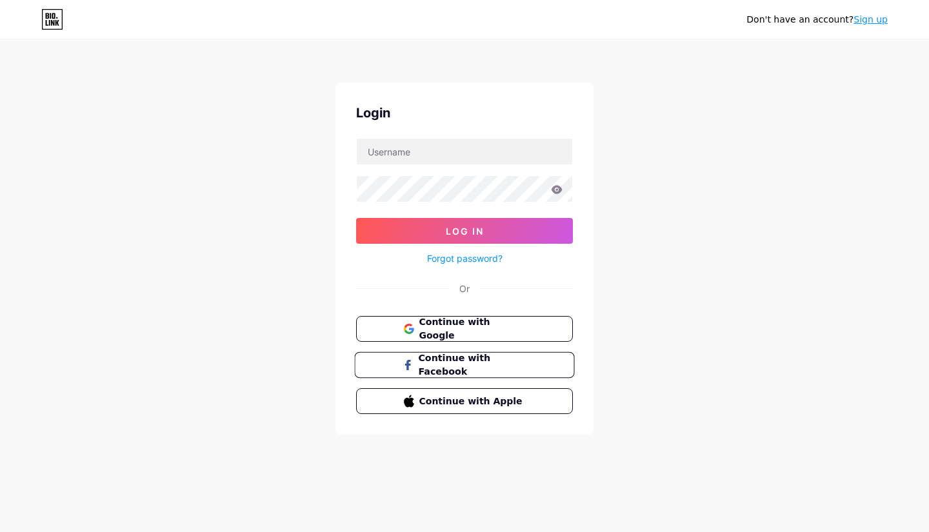
click at [432, 366] on span "Continue with Facebook" at bounding box center [472, 365] width 108 height 28
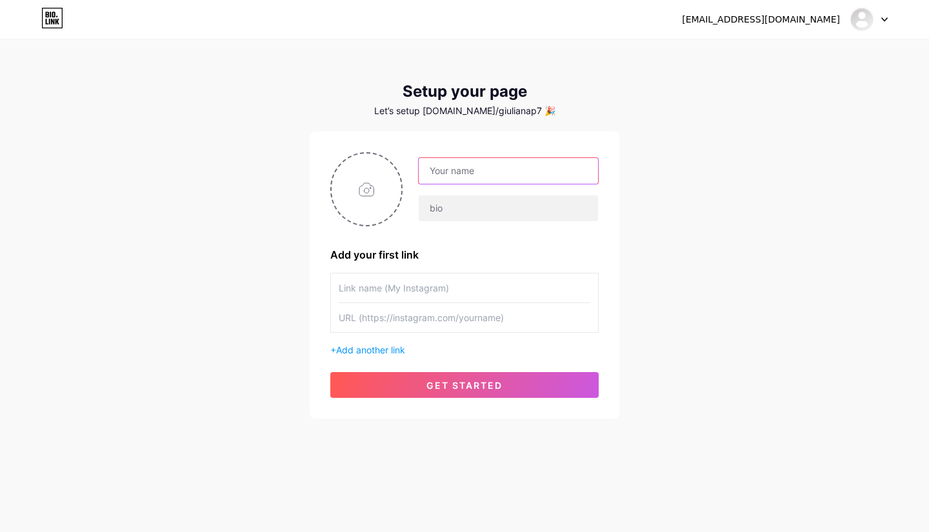
click at [439, 170] on input "text" at bounding box center [508, 171] width 179 height 26
type input "Health Digital"
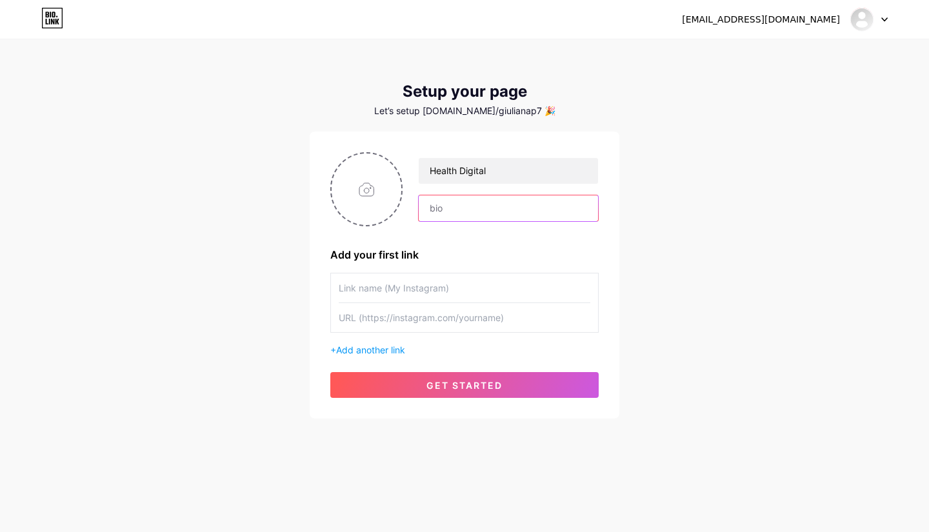
click at [442, 209] on input "text" at bounding box center [508, 208] width 179 height 26
click at [433, 216] on input "text" at bounding box center [508, 208] width 179 height 26
paste input "Especialistas en Marketing Médico e Identidad Médica"
type input "Especialistas en Marketing Médico e Identidad Médica"
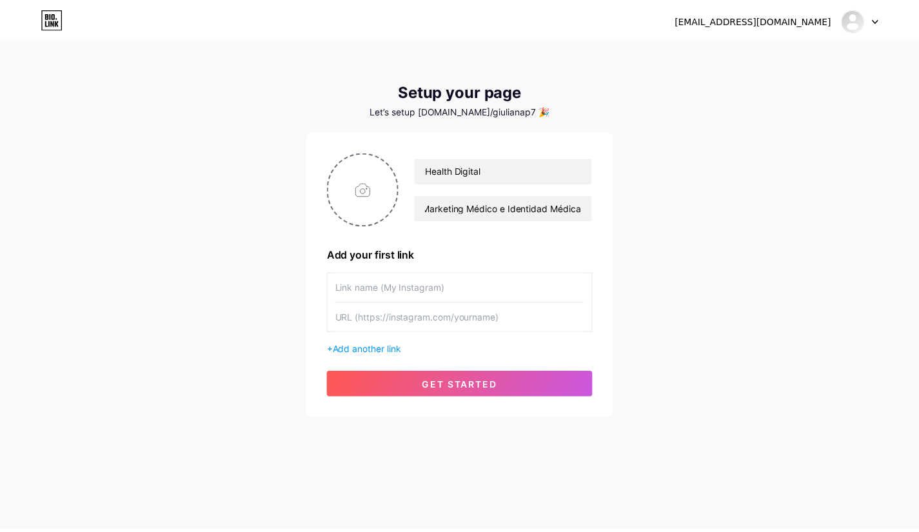
scroll to position [0, 0]
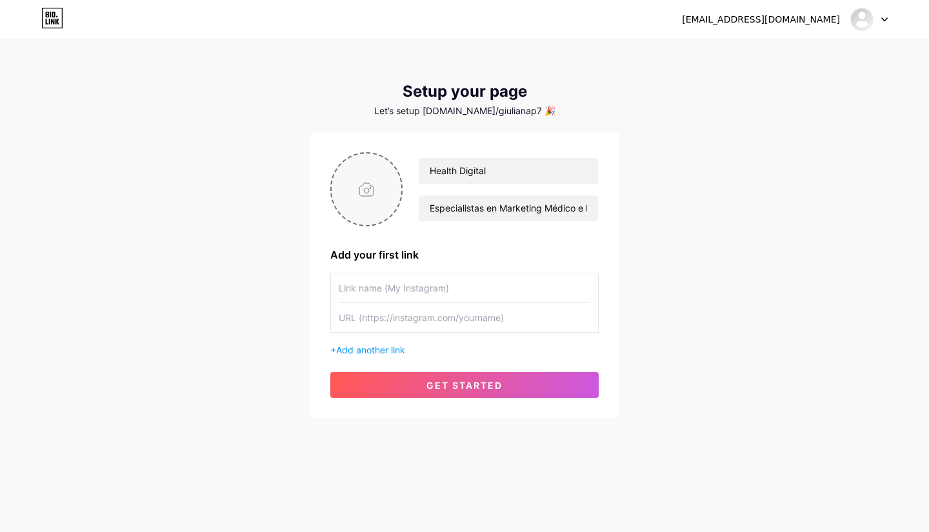
click at [386, 197] on input "file" at bounding box center [366, 189] width 70 height 72
type input "C:\fakepath\Logo HD.png"
click at [384, 319] on input "text" at bounding box center [464, 317] width 251 height 29
paste input "[URL][DOMAIN_NAME]"
type input "[URL][DOMAIN_NAME]"
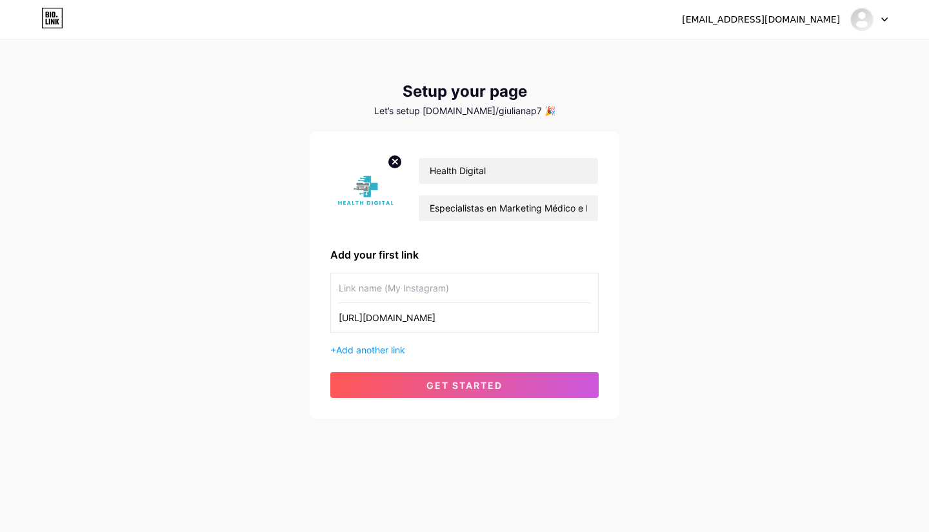
click at [460, 288] on input "text" at bounding box center [464, 287] width 251 height 29
type input "Instagram"
click at [360, 349] on span "Add another link" at bounding box center [370, 349] width 69 height 11
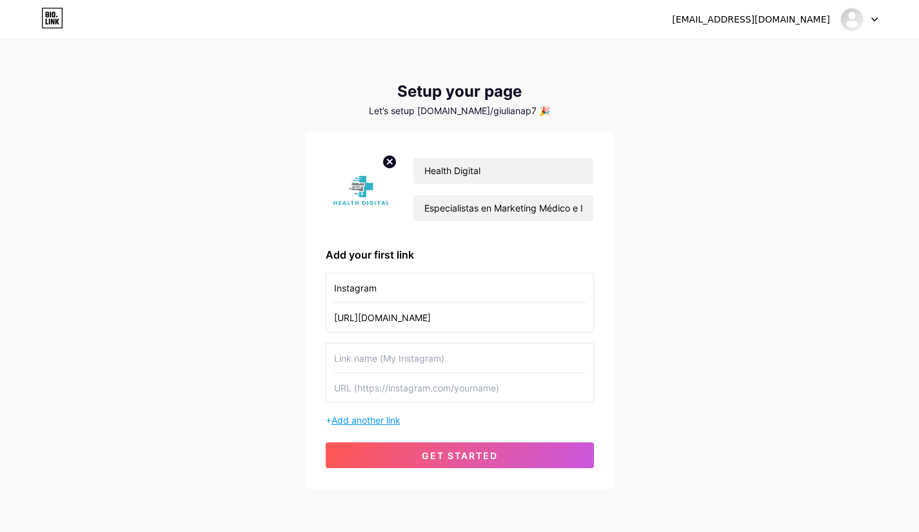
click at [360, 349] on input "text" at bounding box center [459, 358] width 251 height 29
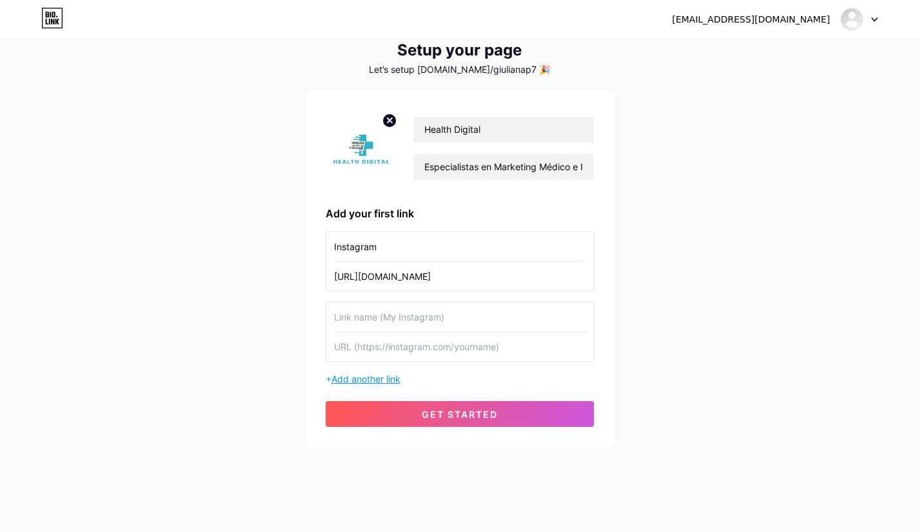
scroll to position [42, 0]
type input "Facebook"
click at [389, 346] on input "text" at bounding box center [459, 345] width 251 height 29
paste input "[URL][DOMAIN_NAME]"
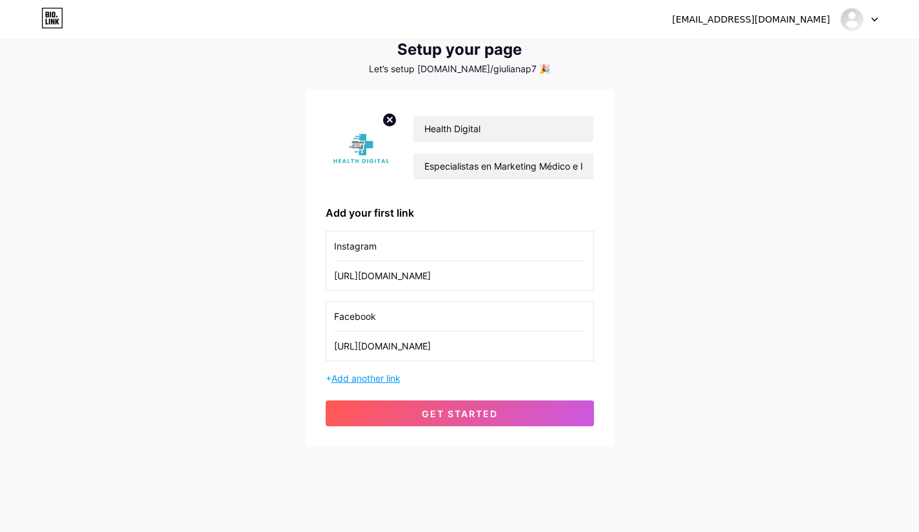
type input "[URL][DOMAIN_NAME]"
click at [360, 379] on span "Add another link" at bounding box center [365, 378] width 69 height 11
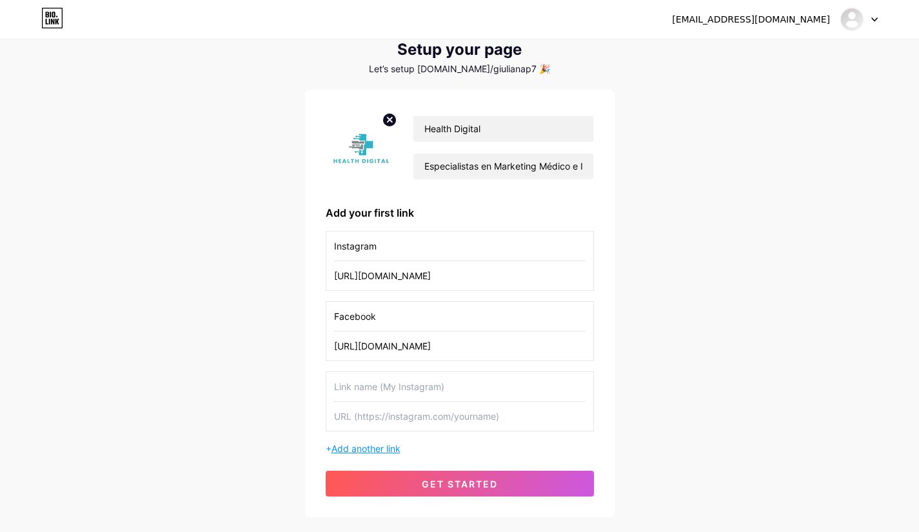
click at [360, 379] on input "text" at bounding box center [459, 386] width 251 height 29
click at [399, 388] on input "text" at bounding box center [459, 386] width 251 height 29
type input "Tiktok"
click at [388, 420] on input "text" at bounding box center [459, 416] width 251 height 29
paste input "[URL][DOMAIN_NAME]"
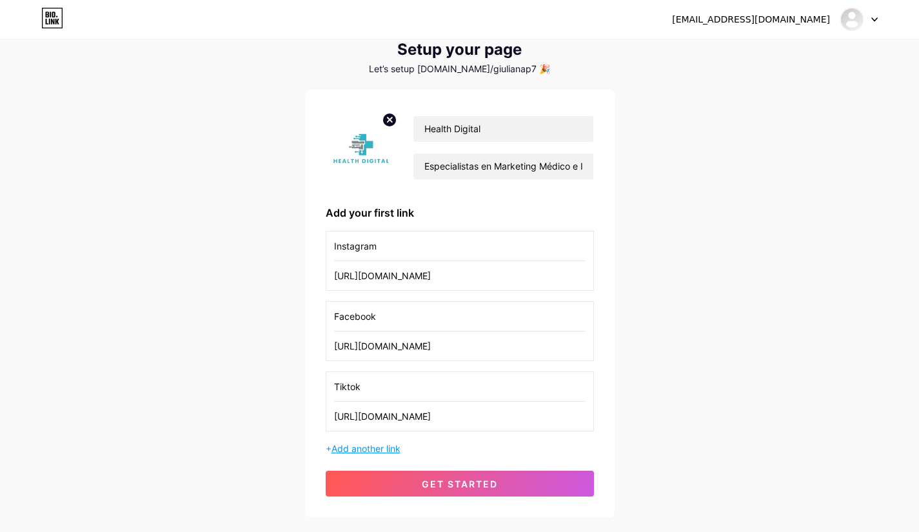
type input "[URL][DOMAIN_NAME]"
click at [368, 448] on span "Add another link" at bounding box center [365, 448] width 69 height 11
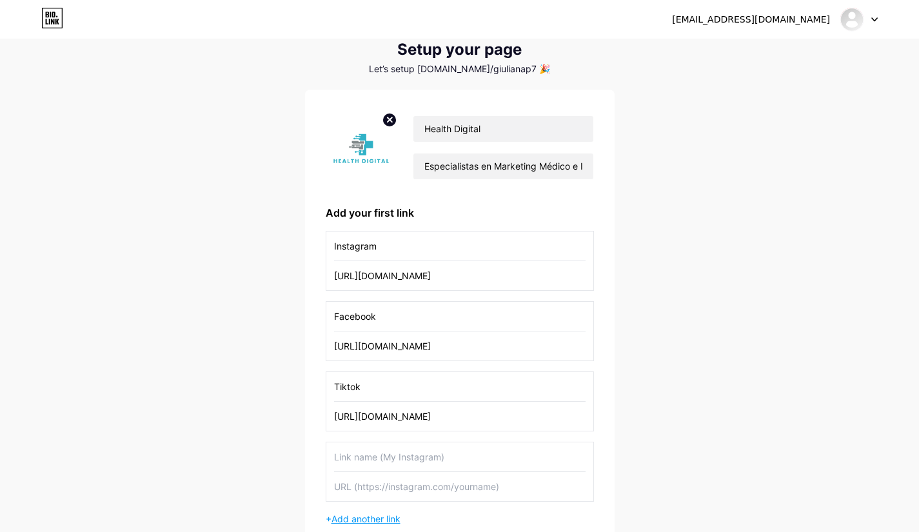
scroll to position [190, 0]
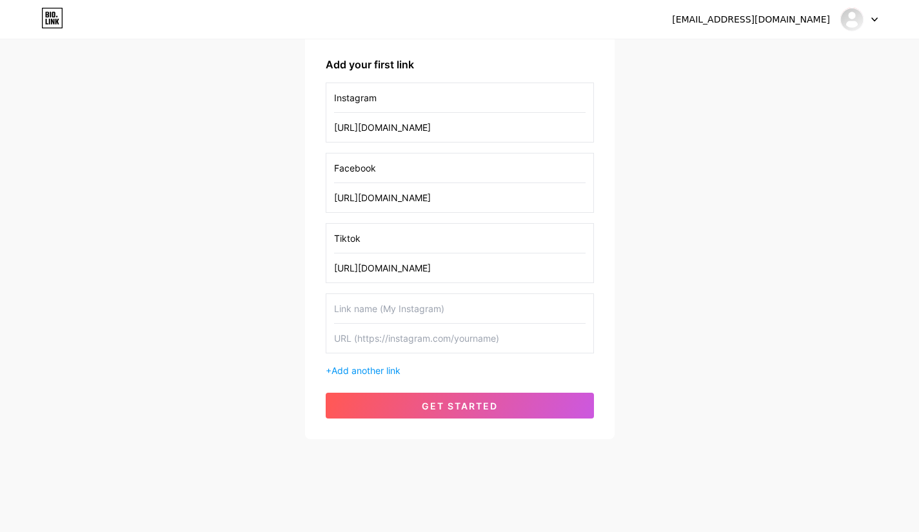
click at [373, 310] on input "text" at bounding box center [459, 308] width 251 height 29
type input "T"
click at [475, 400] on span "get started" at bounding box center [460, 405] width 76 height 11
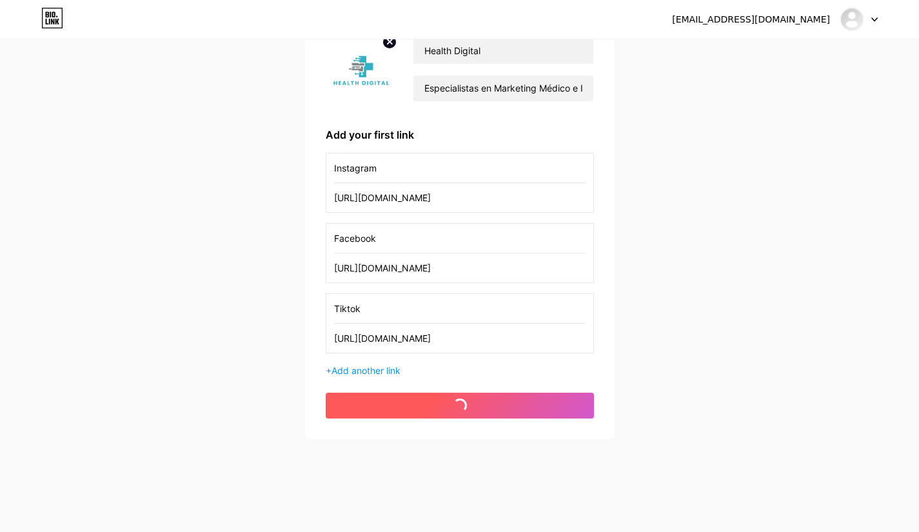
scroll to position [120, 0]
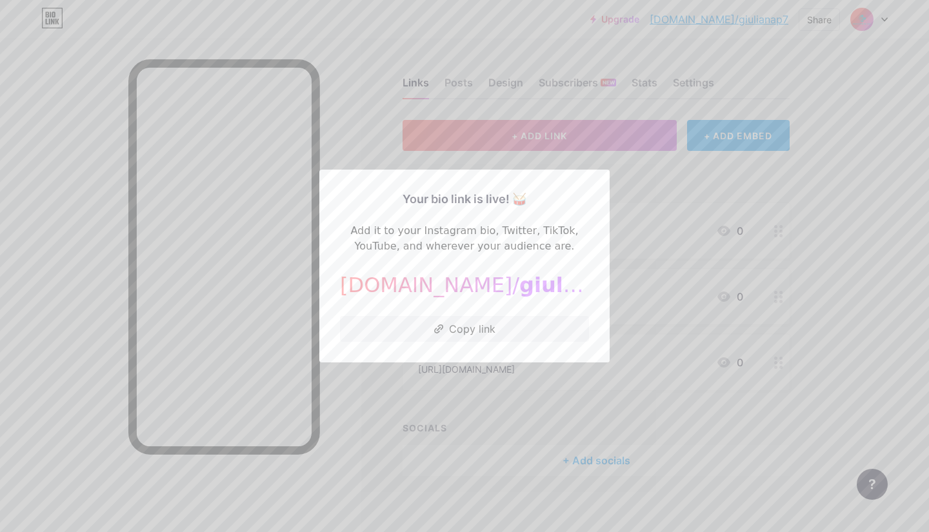
click at [691, 248] on div at bounding box center [464, 266] width 929 height 532
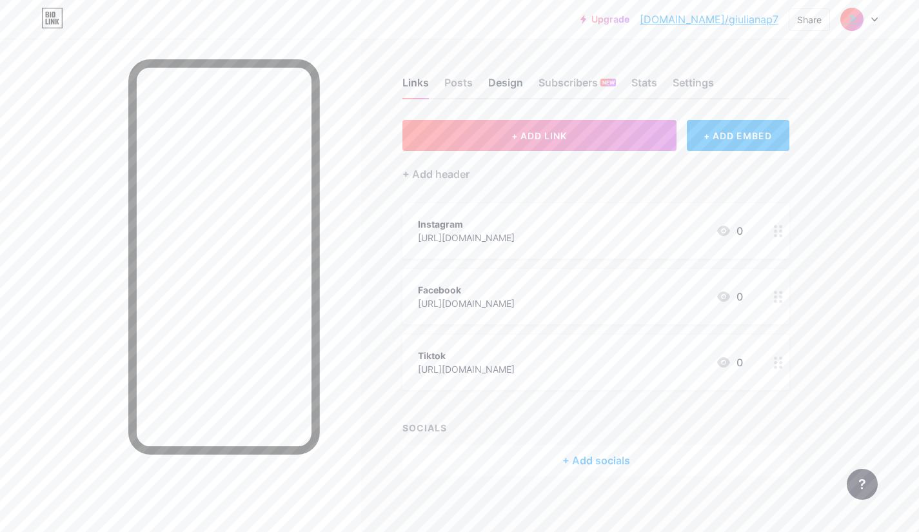
click at [499, 85] on div "Design" at bounding box center [505, 86] width 35 height 23
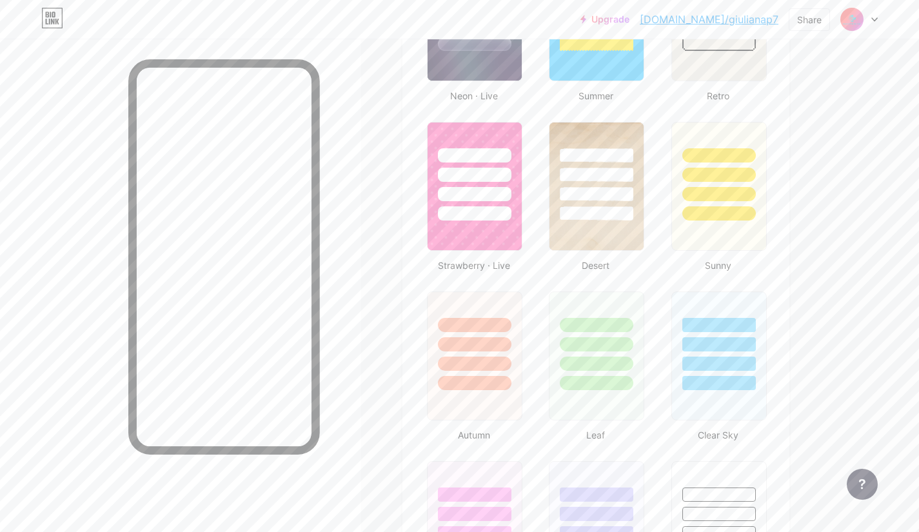
scroll to position [943, 0]
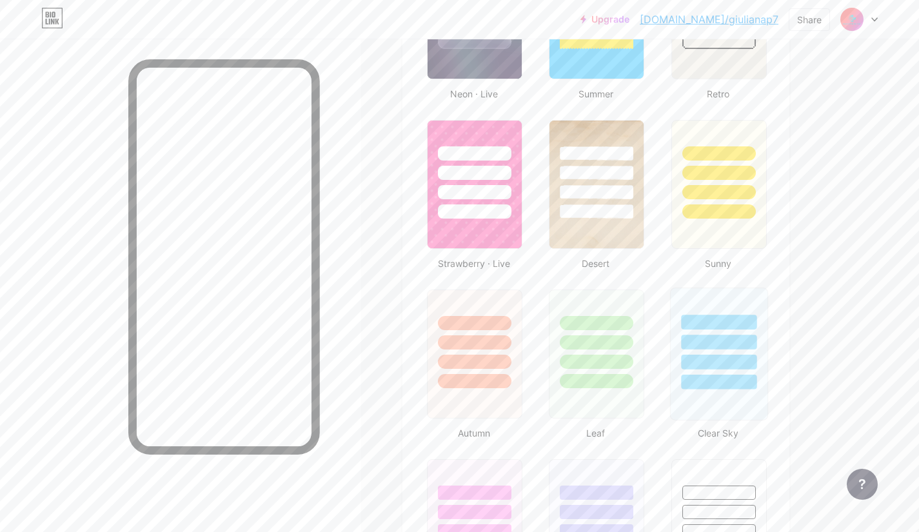
click at [720, 357] on div at bounding box center [718, 362] width 75 height 15
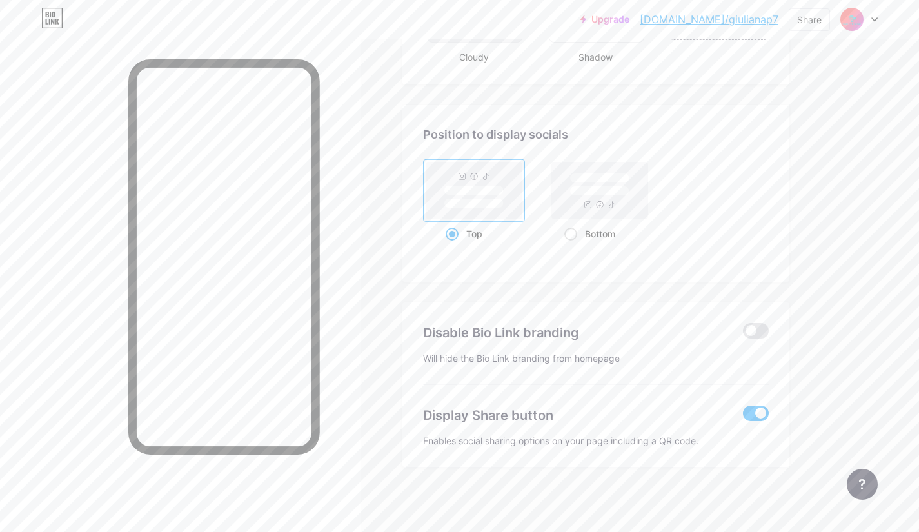
scroll to position [1658, 0]
click at [585, 221] on rect at bounding box center [599, 191] width 101 height 62
click at [573, 246] on input "Bottom" at bounding box center [568, 250] width 8 height 8
radio input "true"
click at [482, 202] on rect at bounding box center [473, 204] width 59 height 10
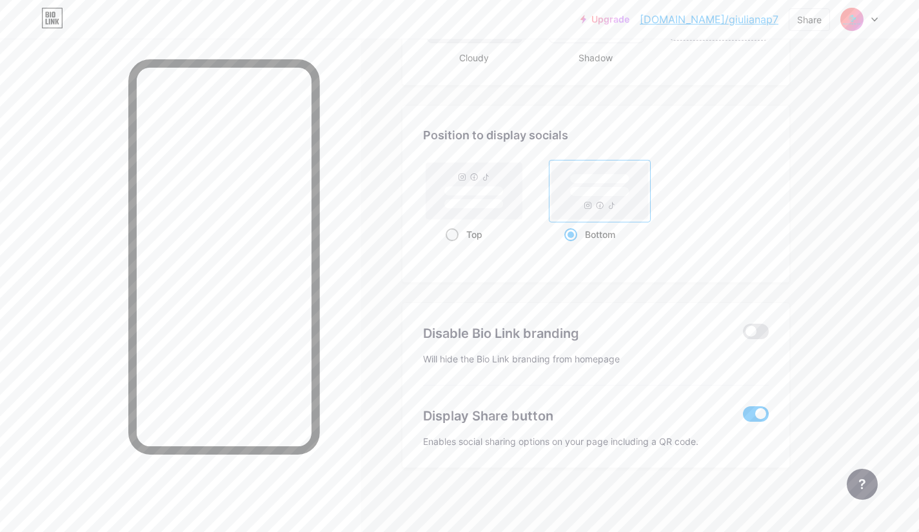
click at [454, 246] on input "Top" at bounding box center [450, 250] width 8 height 8
radio input "true"
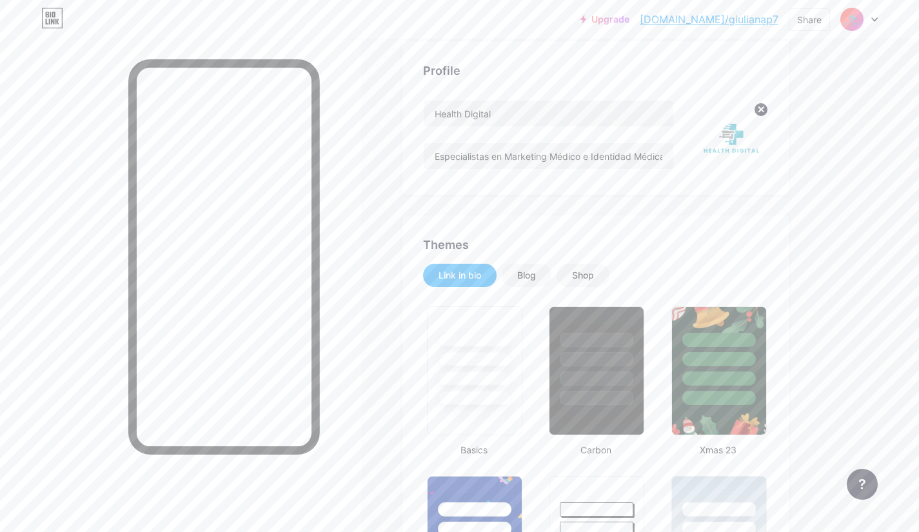
scroll to position [0, 0]
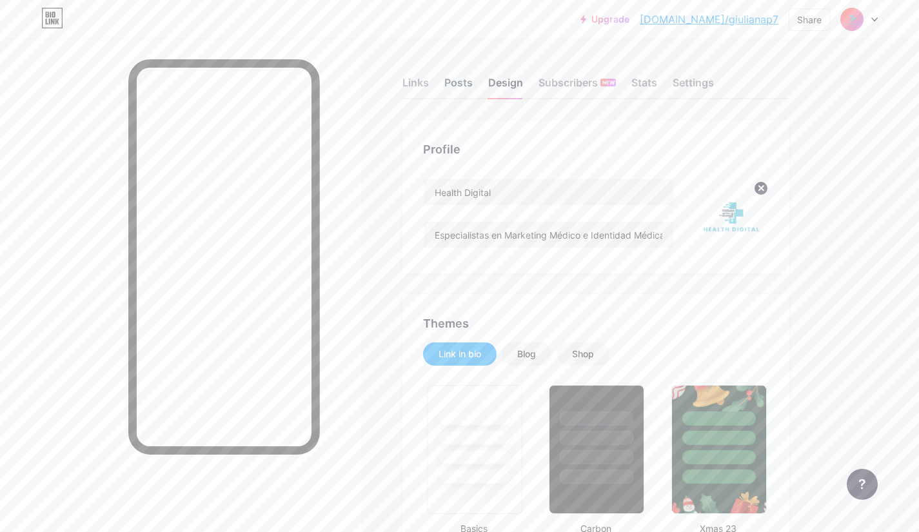
click at [461, 81] on div "Posts" at bounding box center [458, 86] width 28 height 23
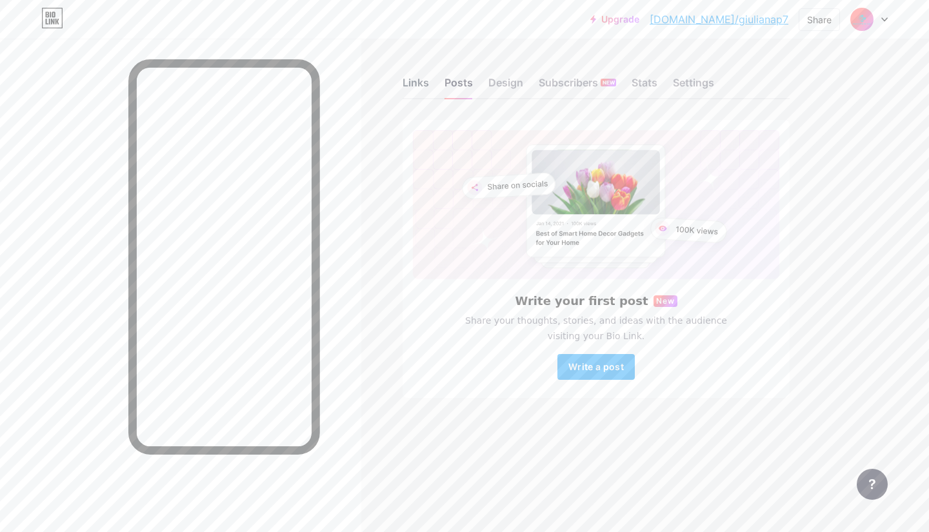
click at [417, 89] on div "Links" at bounding box center [415, 86] width 26 height 23
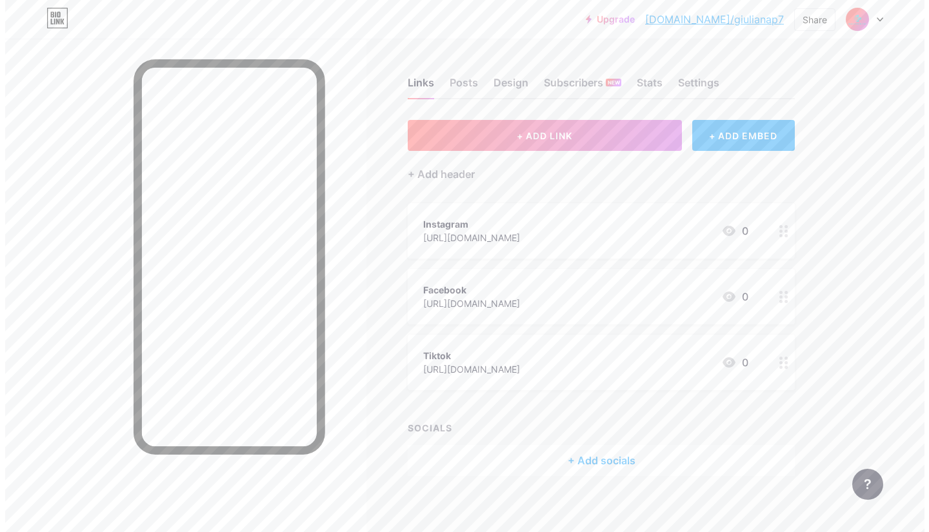
scroll to position [8, 0]
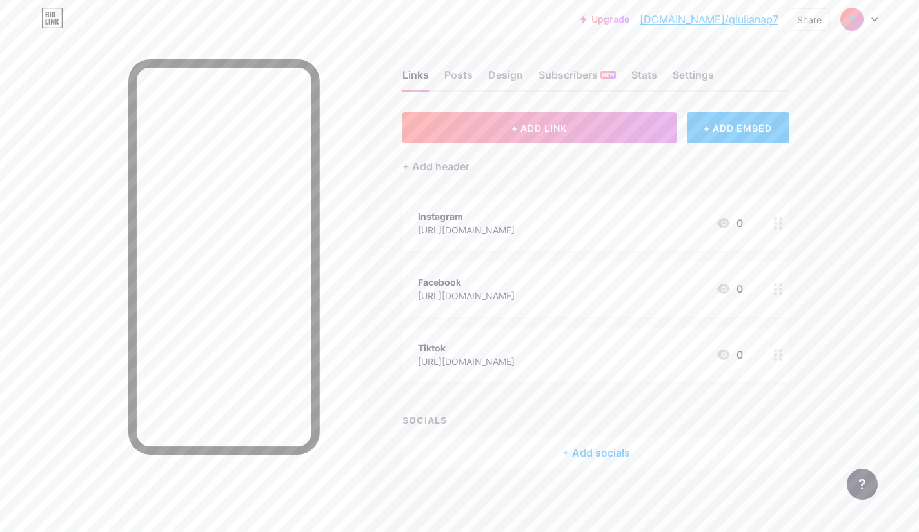
click at [513, 458] on div "+ Add socials" at bounding box center [595, 452] width 387 height 31
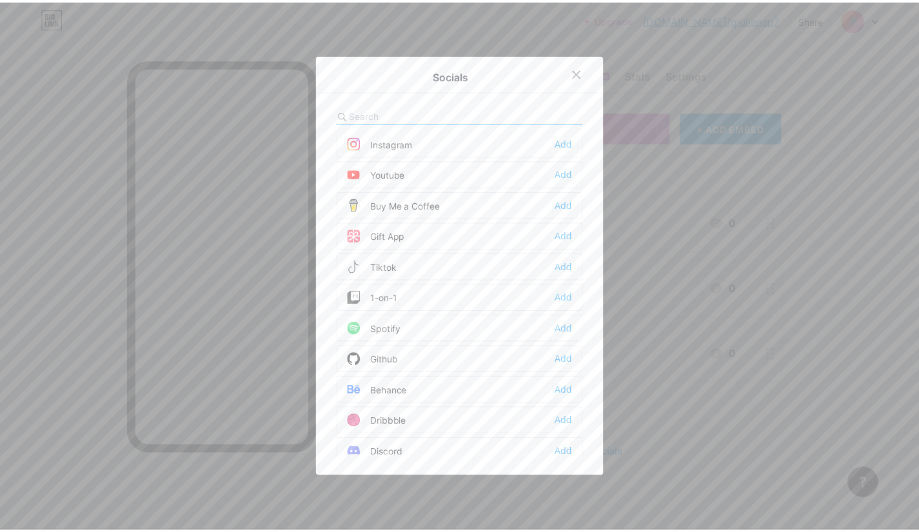
scroll to position [0, 0]
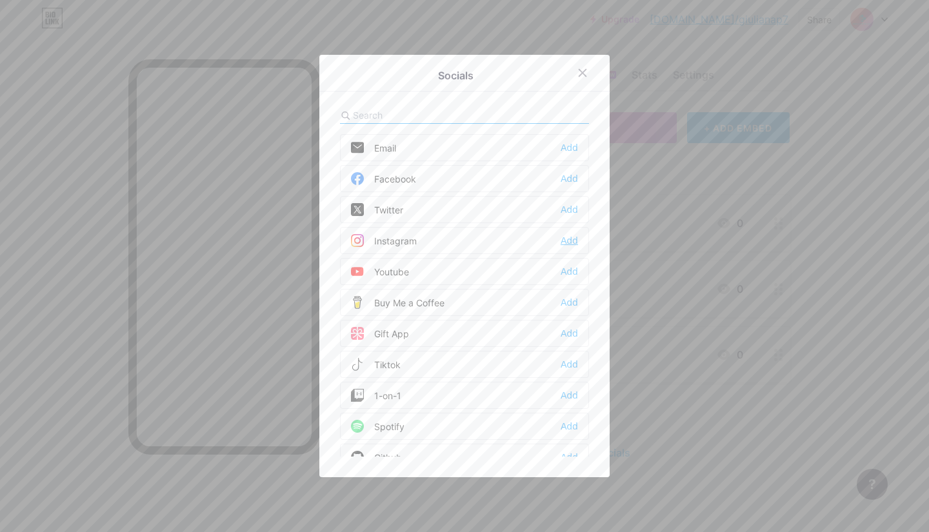
click at [566, 241] on div "Add" at bounding box center [568, 240] width 17 height 13
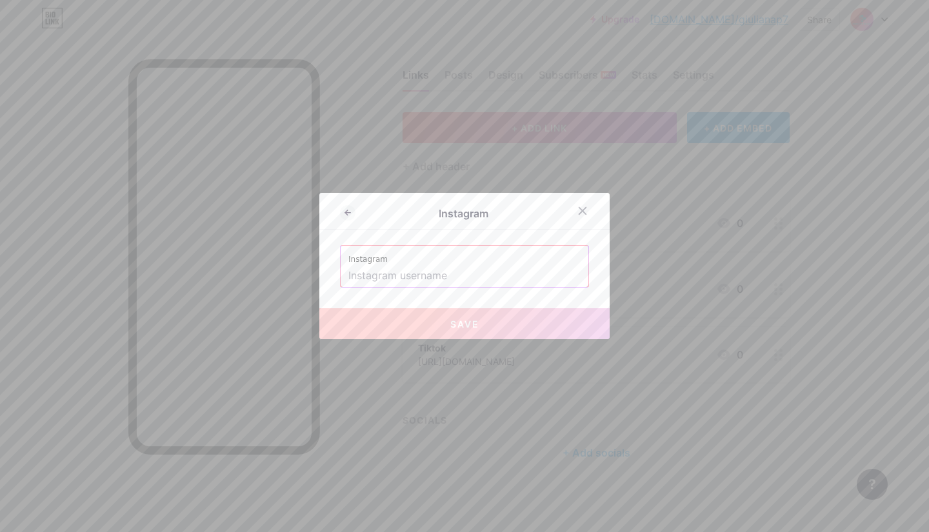
click at [506, 266] on input "text" at bounding box center [464, 276] width 232 height 22
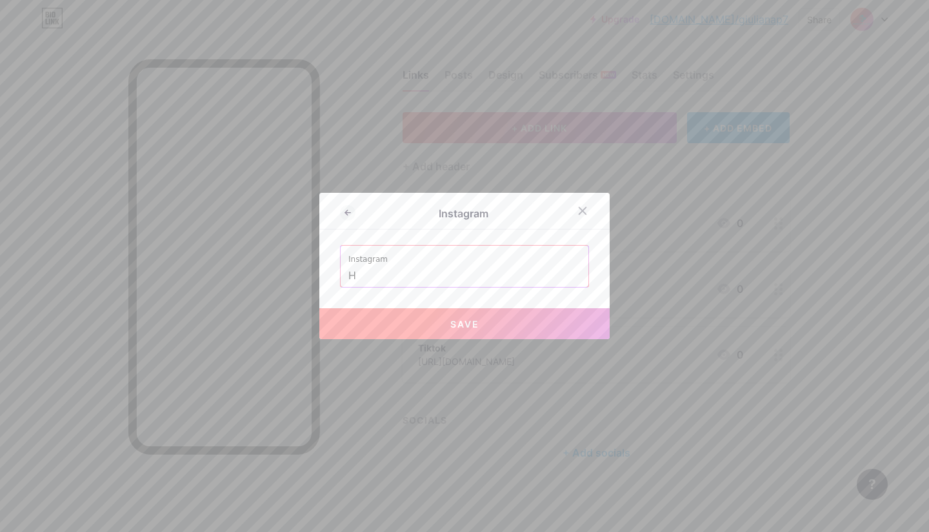
type input "H"
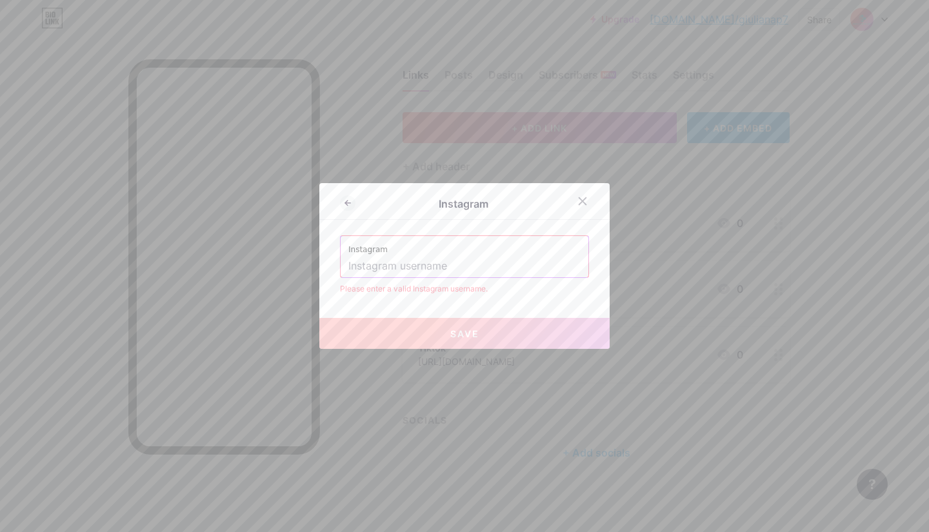
paste input "healthdigital_mkt"
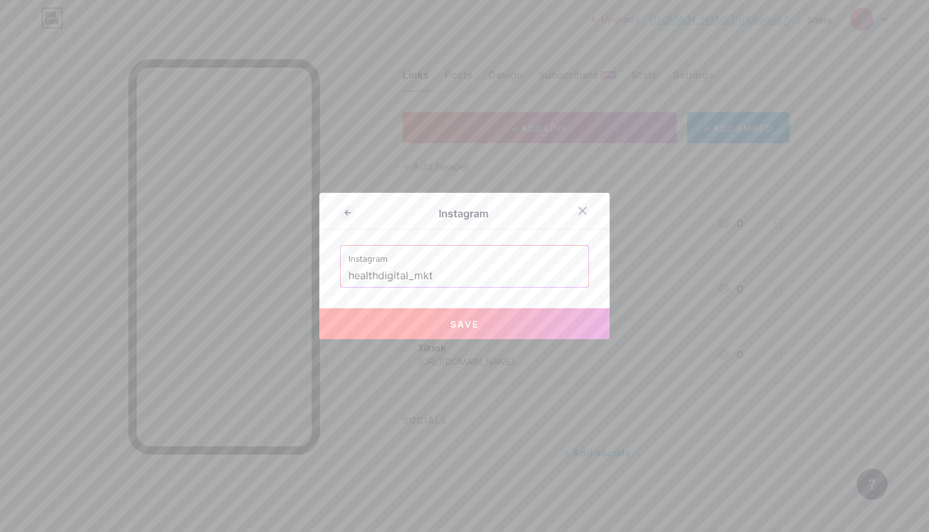
click at [450, 326] on span "Save" at bounding box center [464, 324] width 29 height 11
type input "[URL][DOMAIN_NAME]"
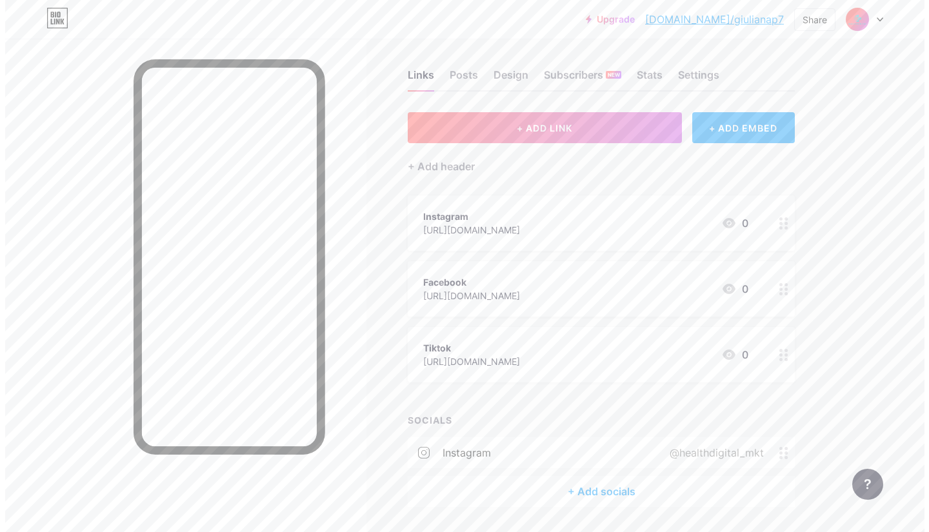
scroll to position [46, 0]
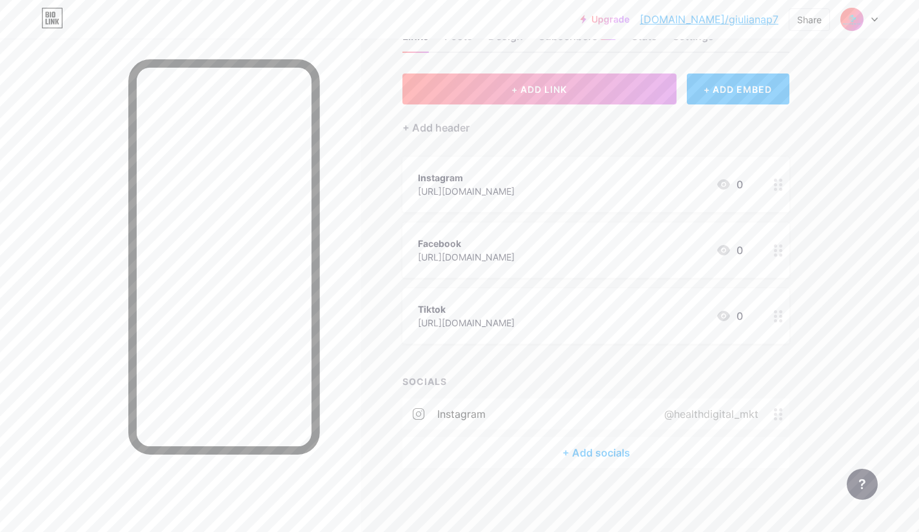
click at [530, 446] on div "+ Add socials" at bounding box center [595, 452] width 387 height 31
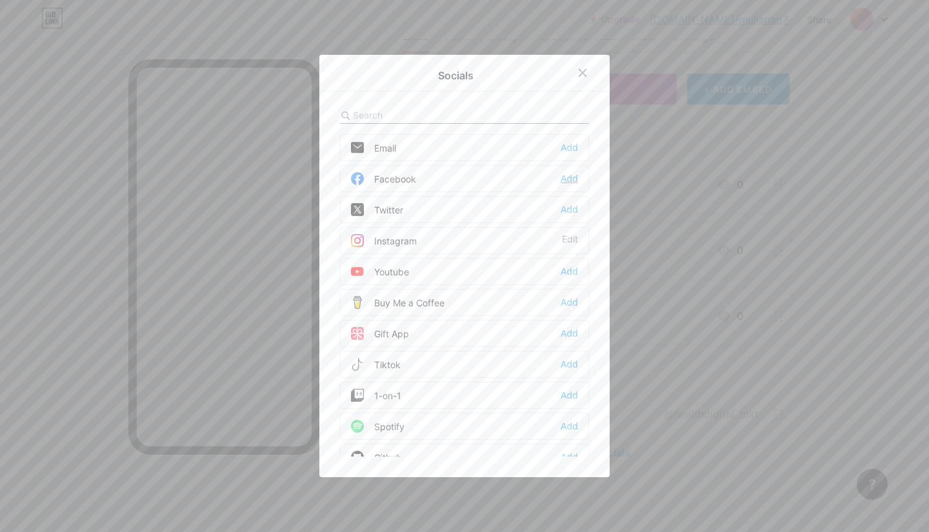
click at [560, 181] on div "Add" at bounding box center [568, 178] width 17 height 13
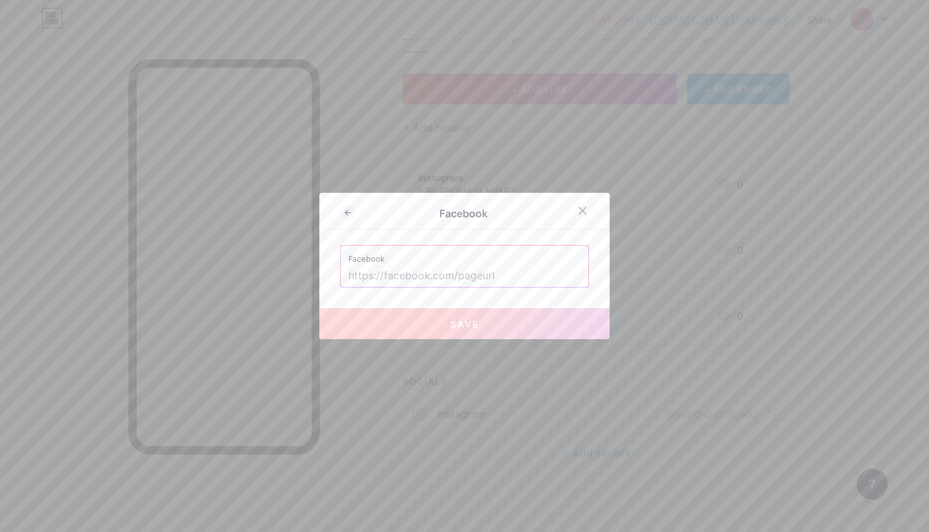
click at [419, 282] on input "text" at bounding box center [464, 276] width 232 height 22
paste input "[URL][DOMAIN_NAME]"
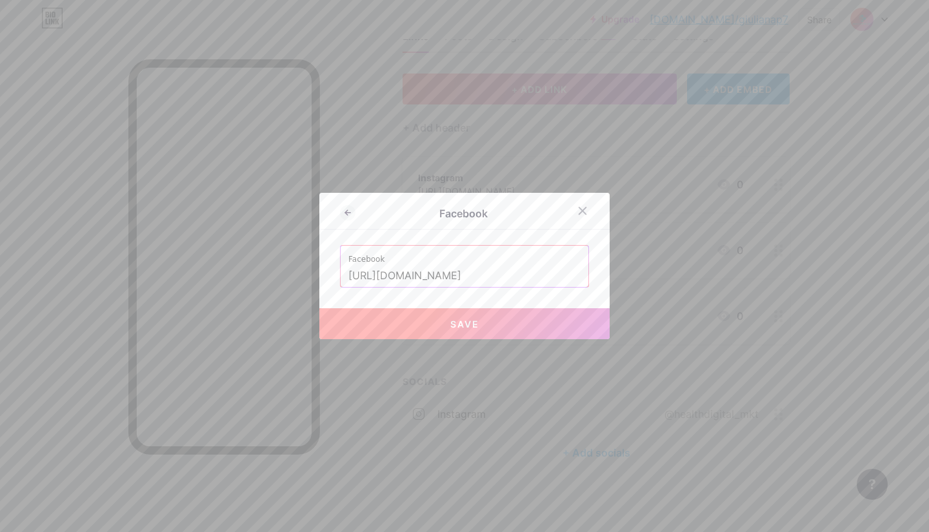
type input "[URL][DOMAIN_NAME]"
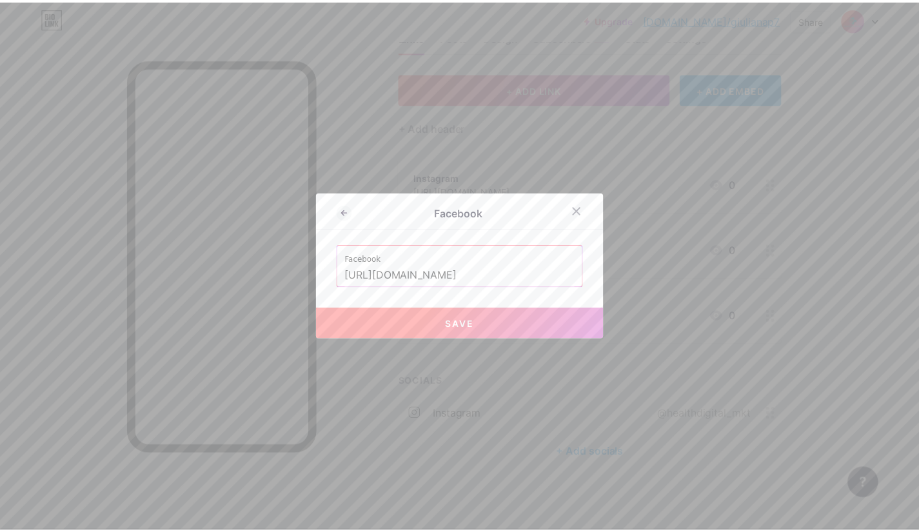
scroll to position [0, 0]
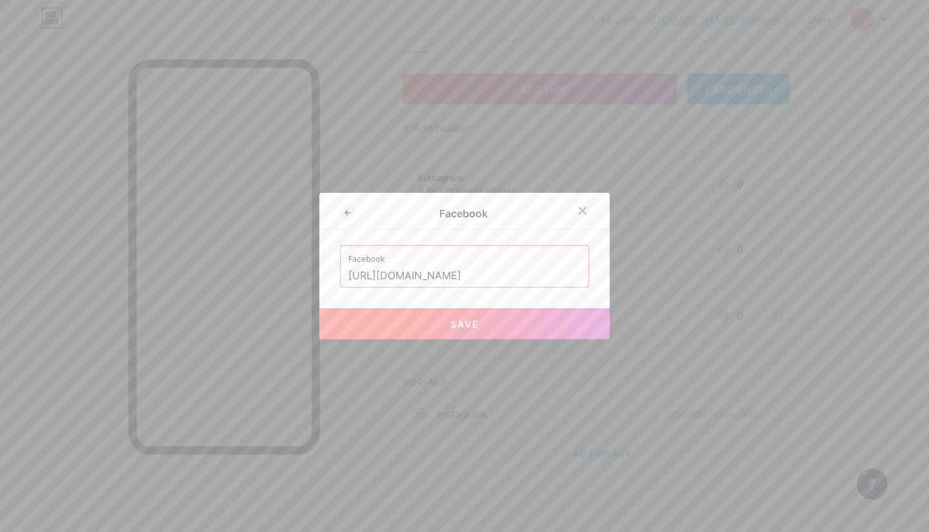
click at [413, 311] on button "Save" at bounding box center [464, 323] width 290 height 31
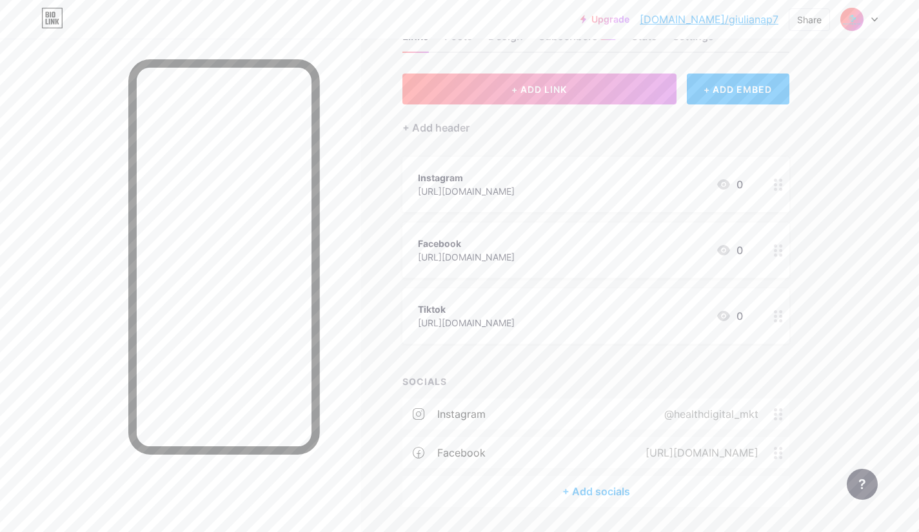
scroll to position [85, 0]
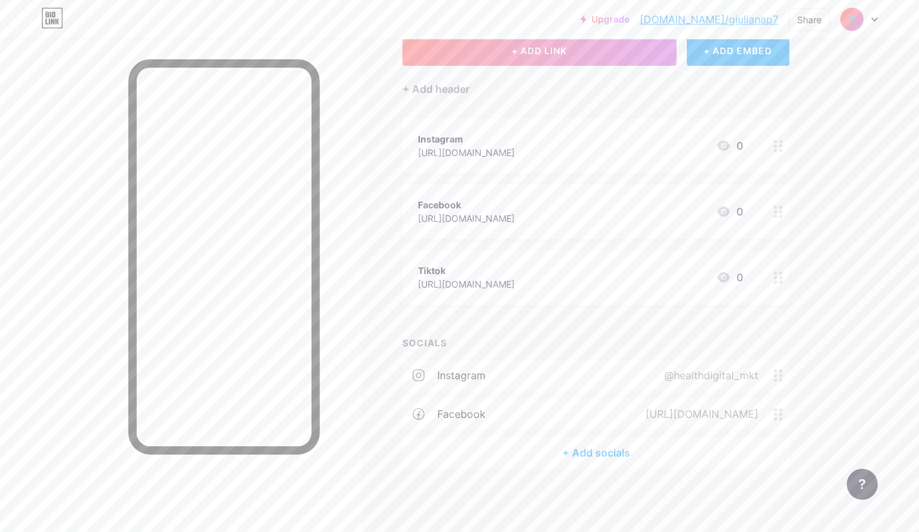
click at [606, 454] on div "+ Add socials" at bounding box center [595, 452] width 387 height 31
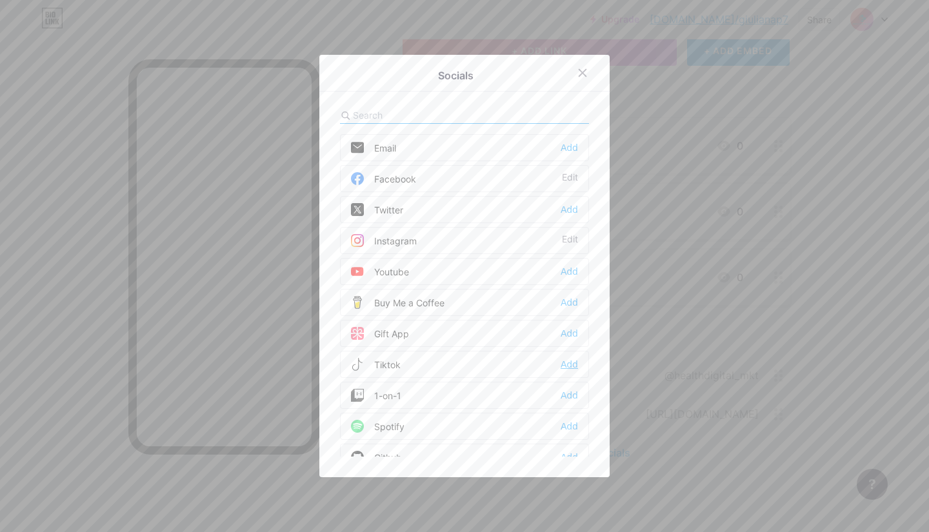
click at [569, 359] on div "Add" at bounding box center [568, 364] width 17 height 13
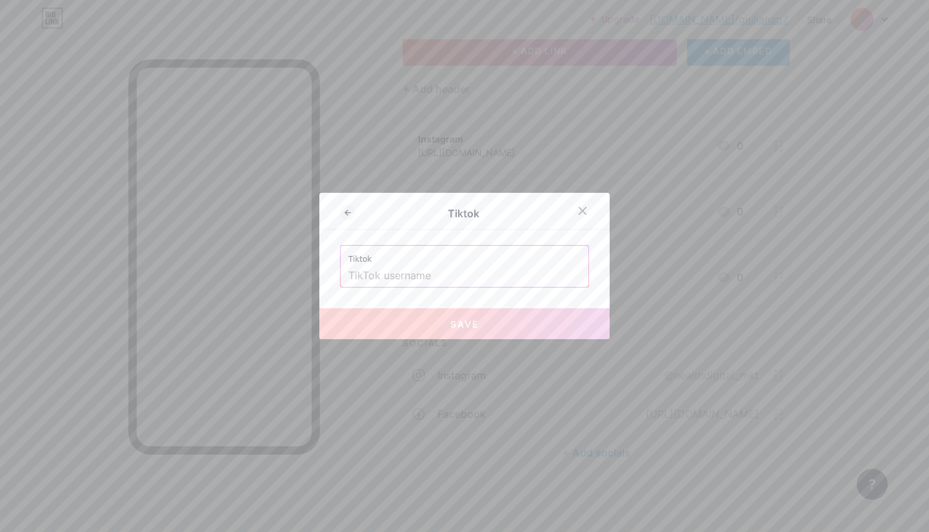
click at [413, 273] on input "text" at bounding box center [464, 276] width 232 height 22
paste input "[URL][DOMAIN_NAME]"
type input "[URL][DOMAIN_NAME]"
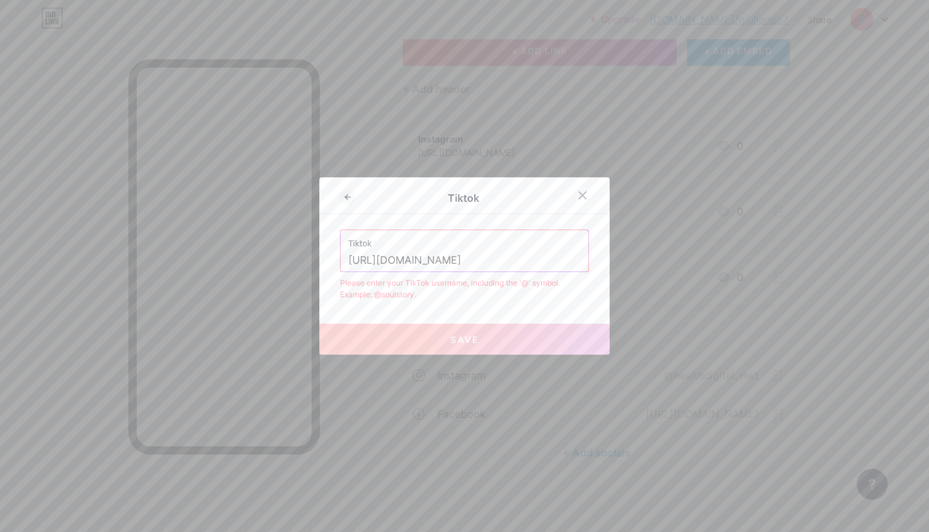
drag, startPoint x: 555, startPoint y: 259, endPoint x: 273, endPoint y: 226, distance: 283.7
click at [273, 226] on div "Tiktok Tiktok [URL][DOMAIN_NAME] Please enter your TikTok username, including t…" at bounding box center [464, 266] width 929 height 532
paste input "healthdigitalmk"
type input "@healthdigitalmk"
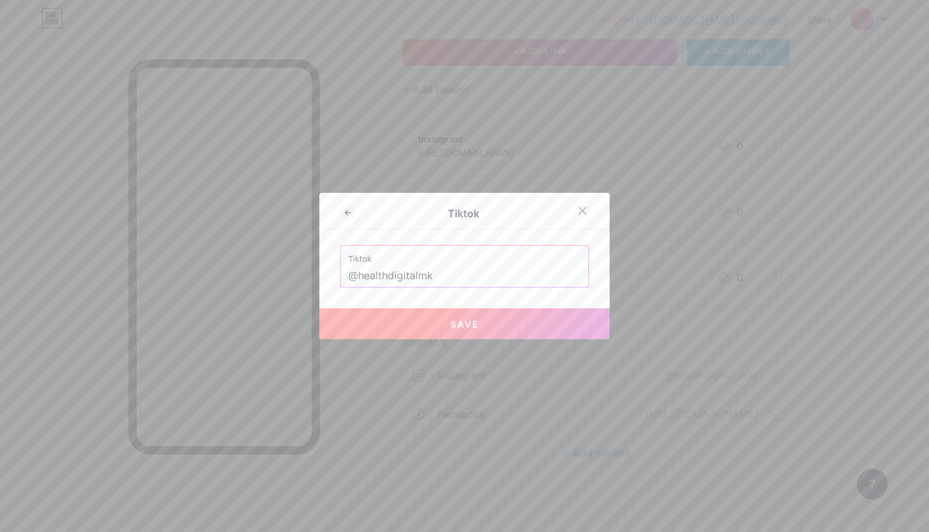
click at [242, 199] on div at bounding box center [464, 266] width 929 height 532
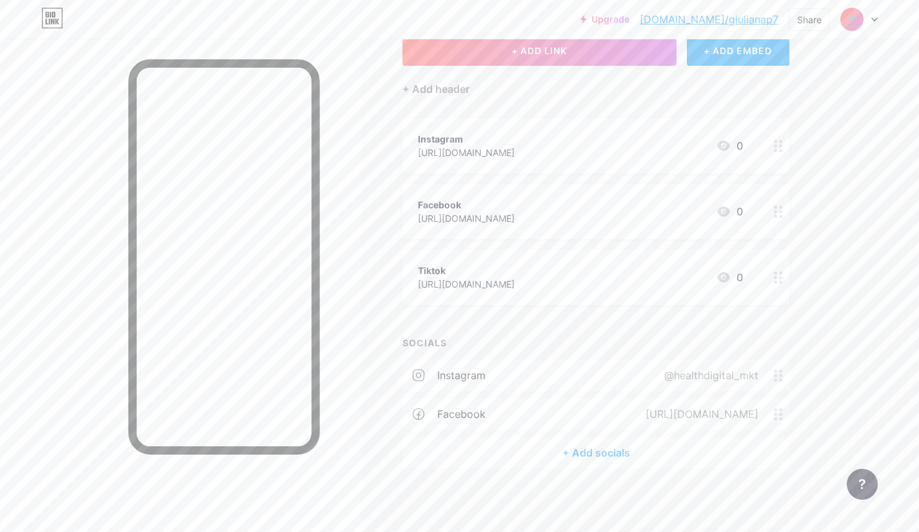
click at [614, 442] on div "+ Add socials" at bounding box center [595, 452] width 387 height 31
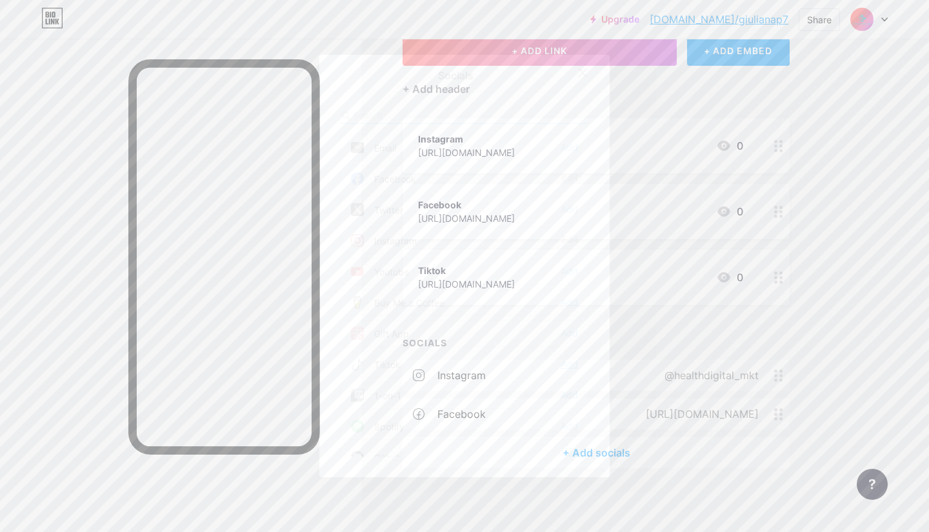
click at [560, 360] on div "Add" at bounding box center [568, 364] width 17 height 13
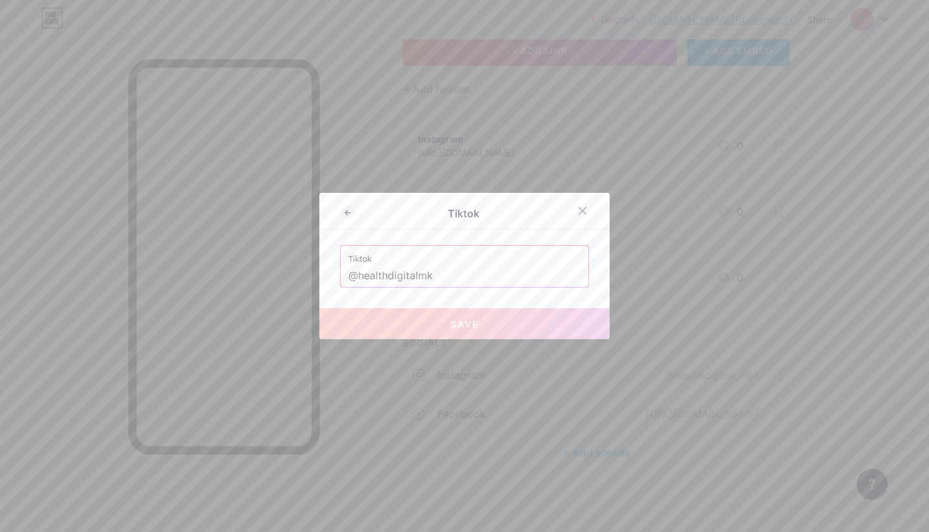
click at [462, 327] on span "Save" at bounding box center [464, 324] width 29 height 11
click at [450, 262] on label "Tiktok" at bounding box center [464, 255] width 232 height 19
click at [451, 271] on input "@healthdigitalmk" at bounding box center [464, 276] width 232 height 22
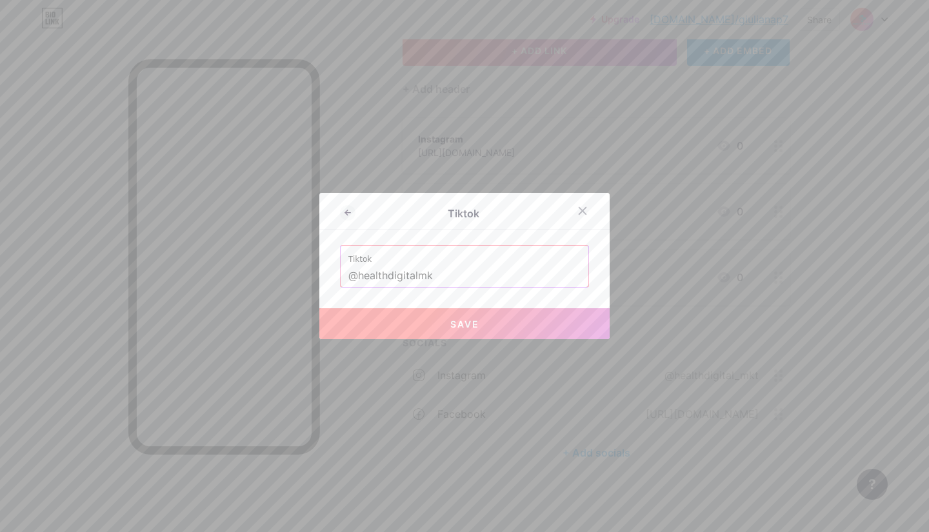
click at [417, 335] on button "Save" at bounding box center [464, 323] width 290 height 31
type input "[URL][DOMAIN_NAME]"
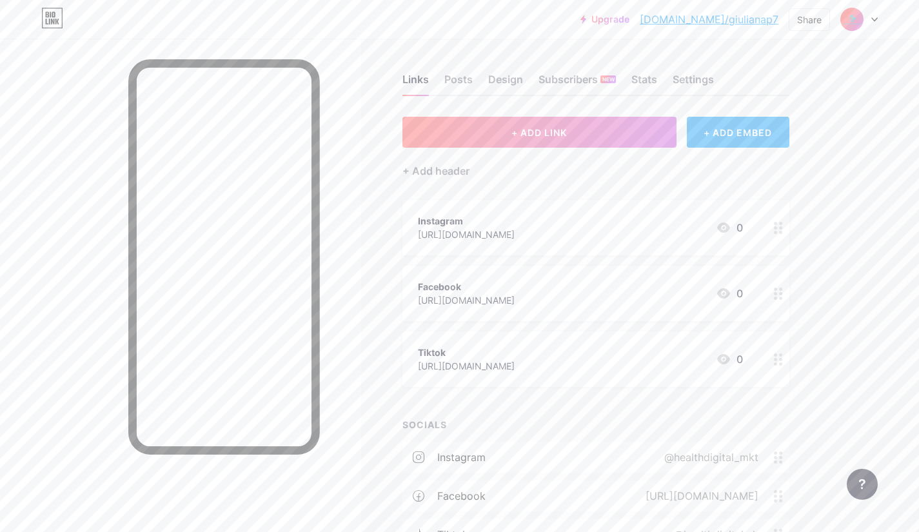
scroll to position [2, 0]
click at [515, 240] on div "[URL][DOMAIN_NAME]" at bounding box center [466, 236] width 97 height 14
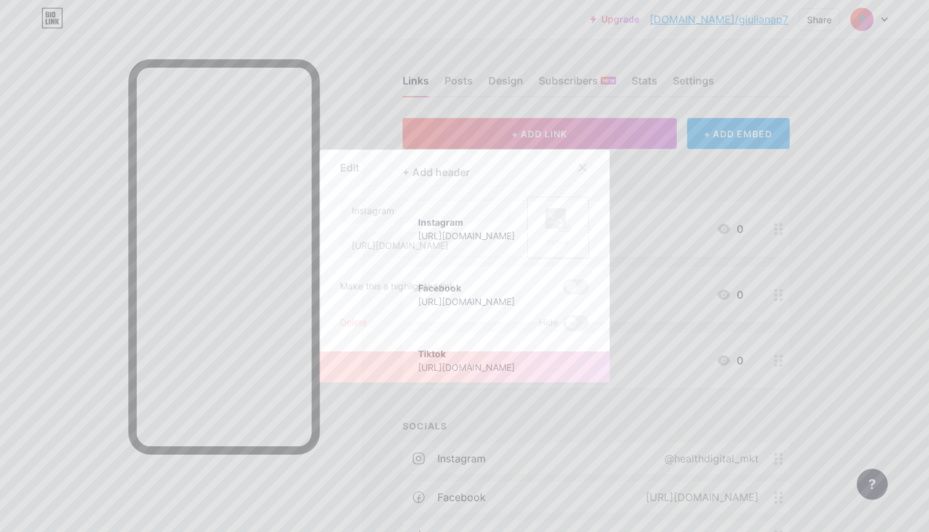
click at [580, 166] on icon at bounding box center [582, 168] width 10 height 10
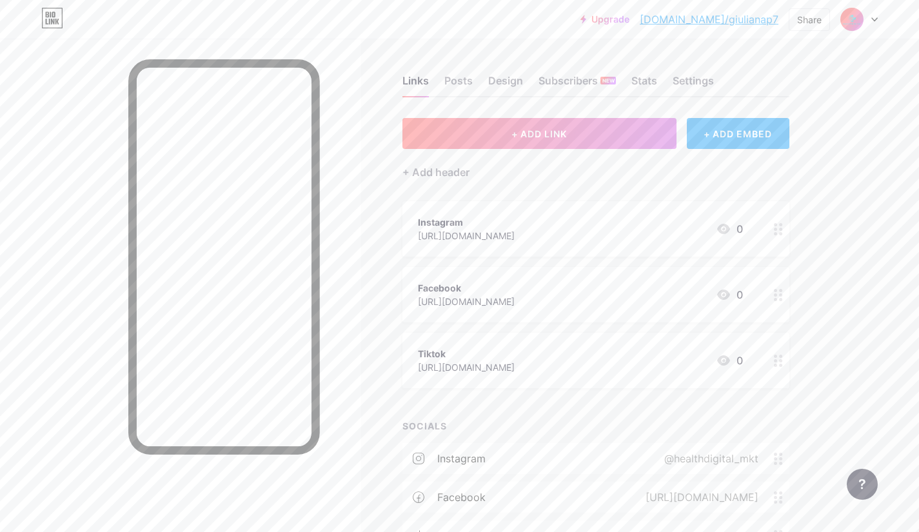
click at [775, 230] on icon at bounding box center [778, 229] width 9 height 12
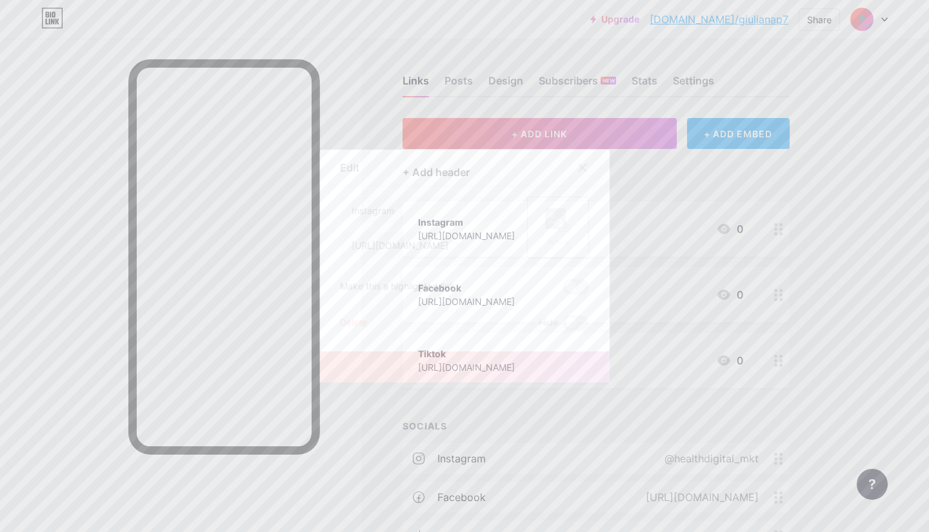
click at [358, 322] on div "Delete" at bounding box center [353, 322] width 27 height 15
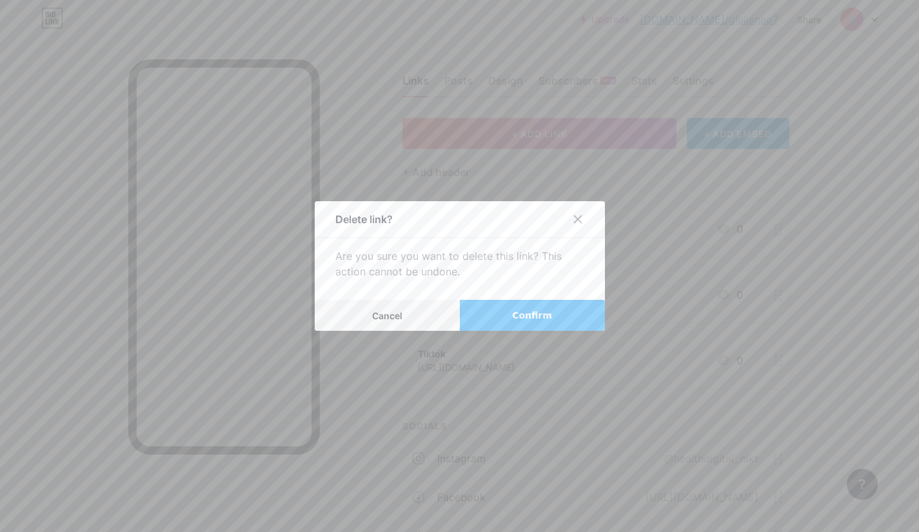
click at [543, 304] on button "Confirm" at bounding box center [532, 315] width 145 height 31
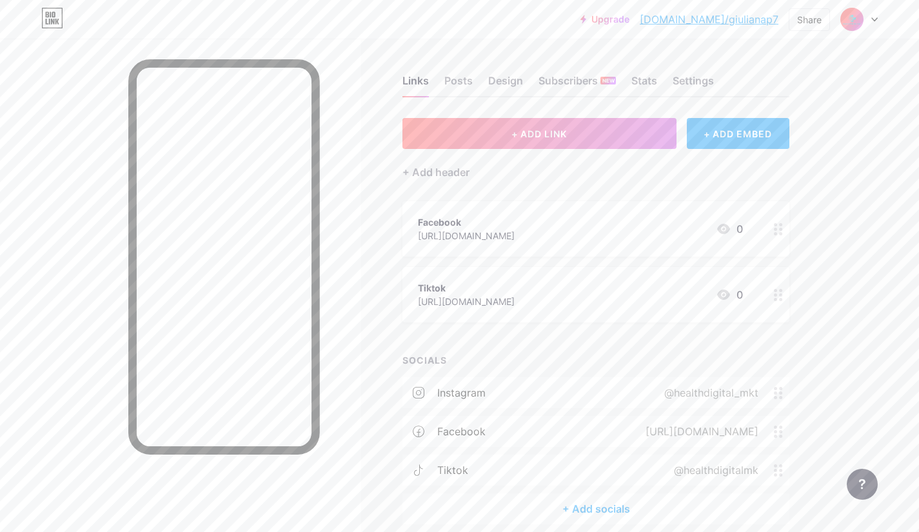
click at [780, 229] on circle at bounding box center [780, 229] width 3 height 3
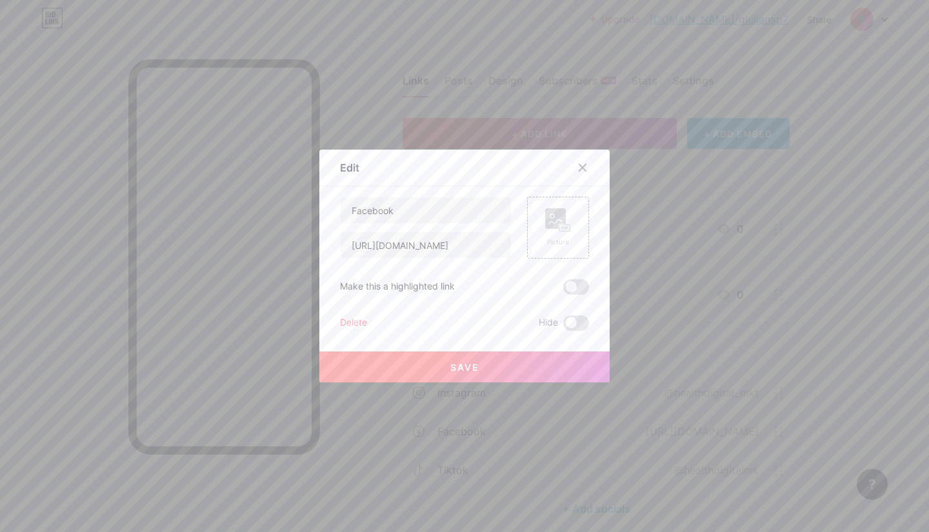
click at [356, 315] on div "Delete" at bounding box center [353, 322] width 27 height 15
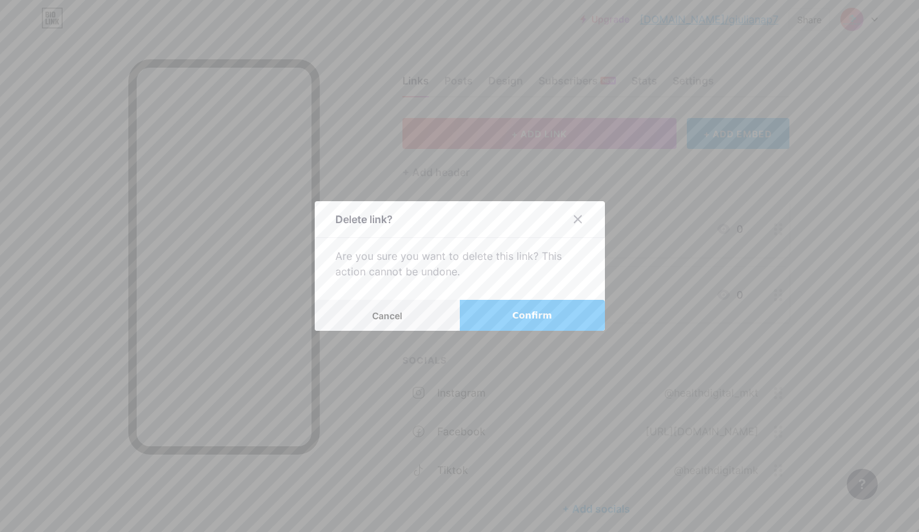
click at [520, 317] on span "Confirm" at bounding box center [532, 316] width 40 height 14
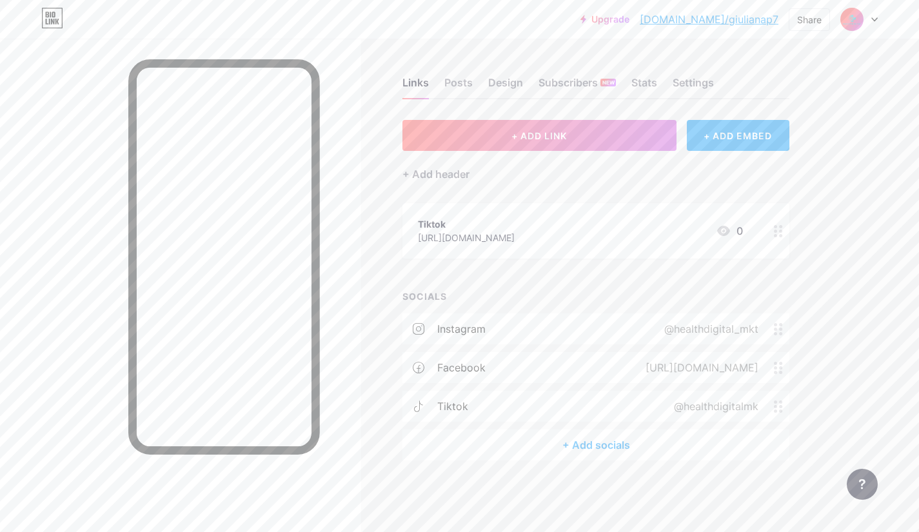
scroll to position [0, 0]
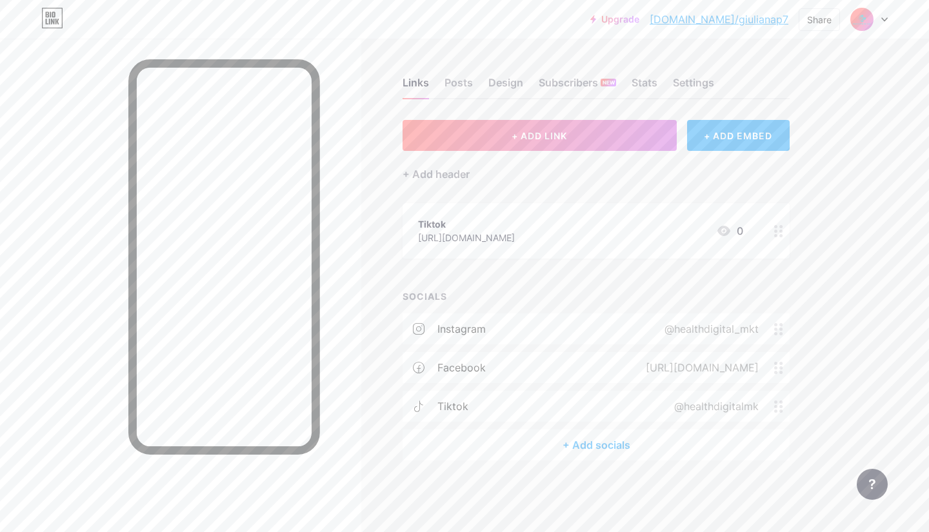
click at [779, 232] on icon at bounding box center [778, 231] width 9 height 12
click at [353, 331] on div "Save" at bounding box center [464, 357] width 290 height 52
click at [342, 322] on div "Delete" at bounding box center [353, 322] width 27 height 15
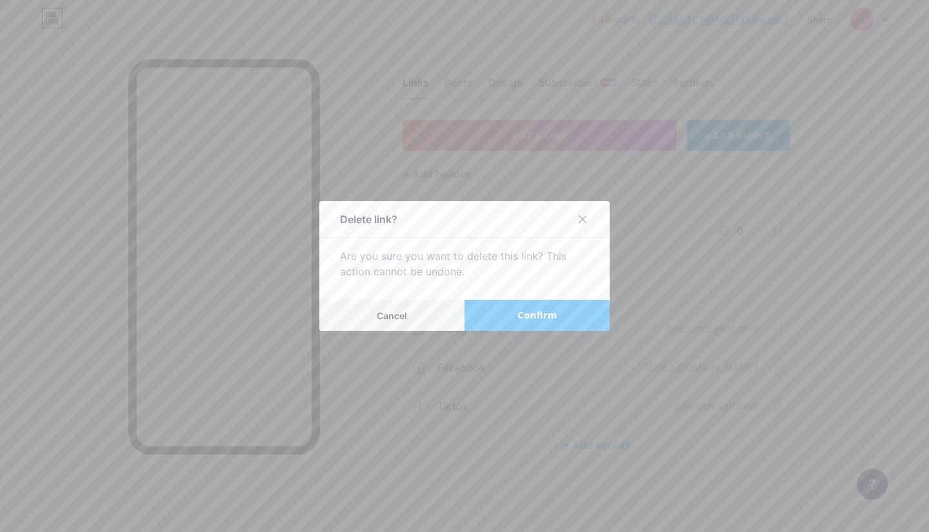
click at [514, 300] on button "Confirm" at bounding box center [536, 315] width 145 height 31
click at [537, 310] on span at bounding box center [537, 315] width 14 height 14
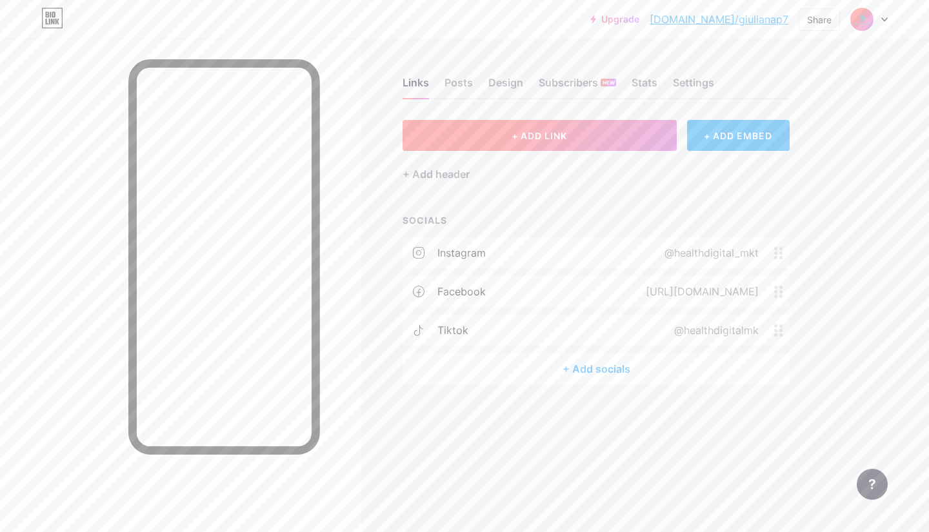
click at [558, 133] on span "+ ADD LINK" at bounding box center [538, 135] width 55 height 11
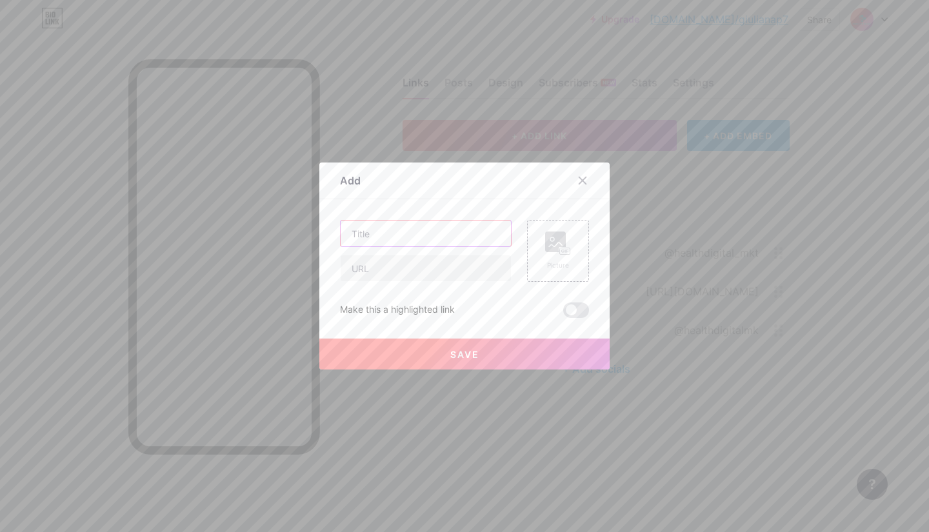
click at [357, 239] on input "text" at bounding box center [425, 234] width 170 height 26
drag, startPoint x: 357, startPoint y: 239, endPoint x: 615, endPoint y: -18, distance: 363.9
click at [615, 0] on html "Upgrade [DOMAIN_NAME]/giulia... [DOMAIN_NAME]/giulianap7 Share Switch accounts …" at bounding box center [464, 266] width 929 height 532
click at [377, 226] on input "Telefono" at bounding box center [425, 234] width 170 height 26
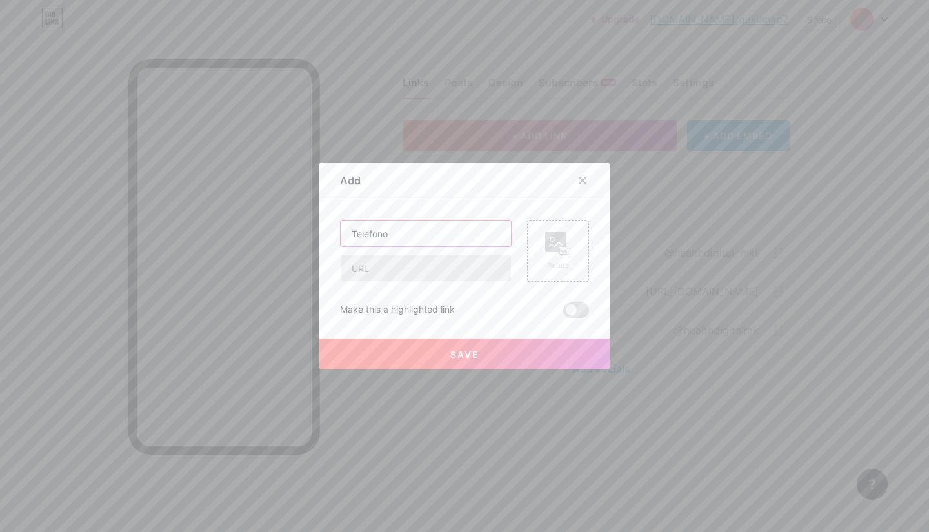
type input "Telefono"
click at [359, 267] on input "text" at bounding box center [425, 268] width 170 height 26
type input "55"
drag, startPoint x: 376, startPoint y: 276, endPoint x: 305, endPoint y: 290, distance: 72.3
click at [305, 290] on div "Add Content YouTube Play YouTube video without leaving your page. ADD Vimeo Pla…" at bounding box center [464, 266] width 929 height 532
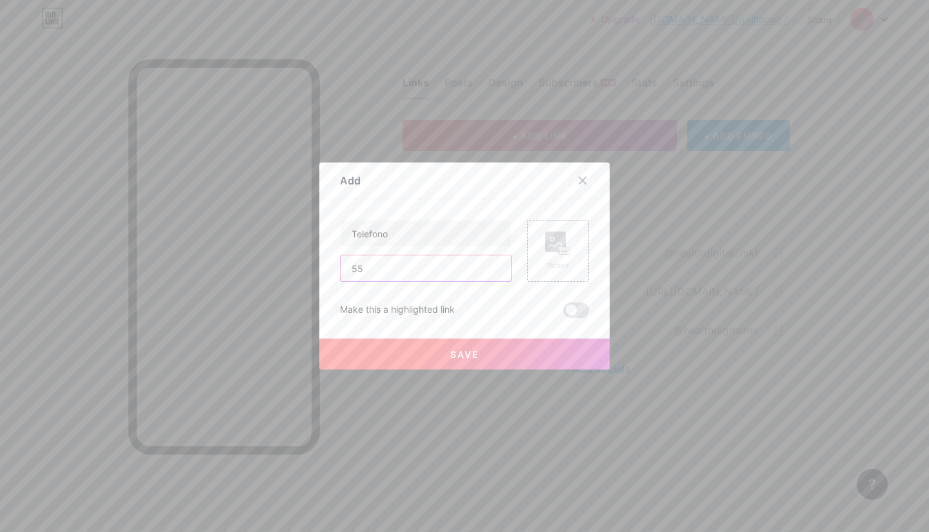
paste input "text"
click at [365, 271] on input "text" at bounding box center [425, 268] width 170 height 26
paste input "text"
click at [578, 177] on icon at bounding box center [582, 180] width 10 height 10
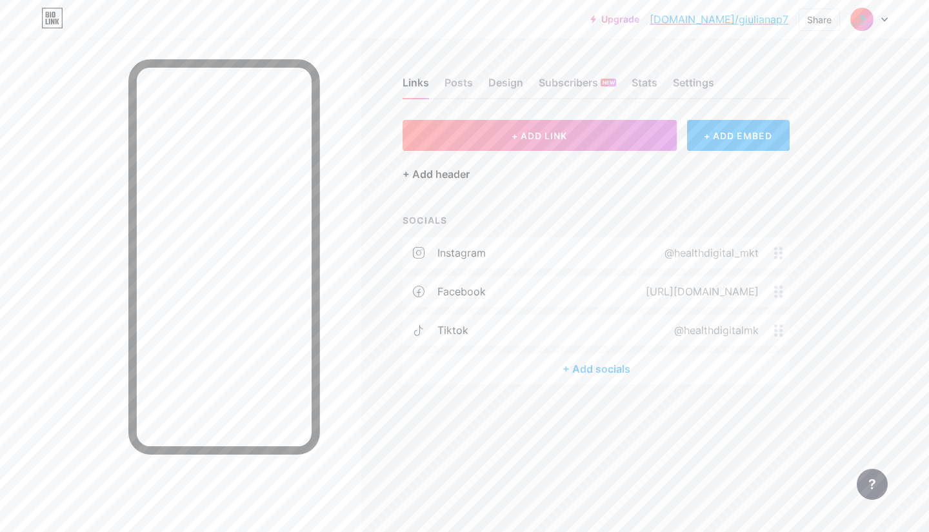
click at [453, 180] on div "+ Add header" at bounding box center [435, 173] width 67 height 15
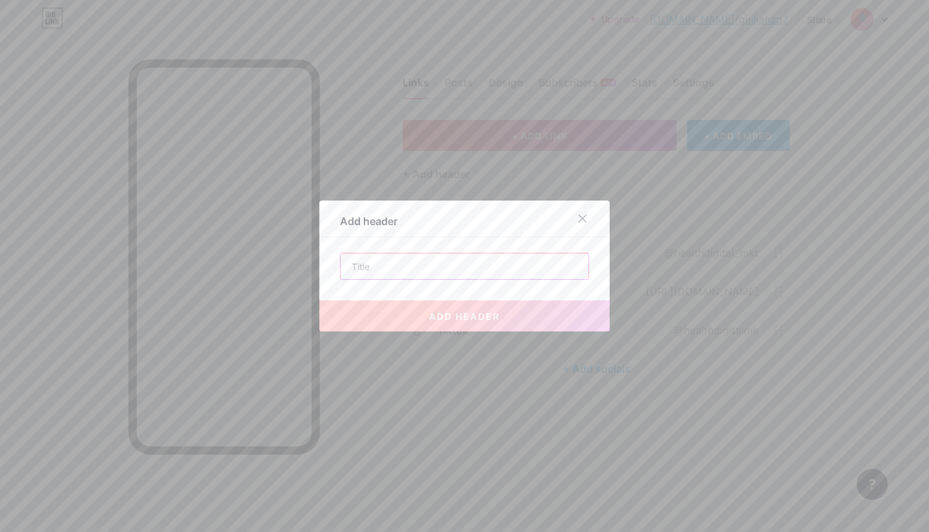
click at [473, 266] on input "text" at bounding box center [464, 266] width 248 height 26
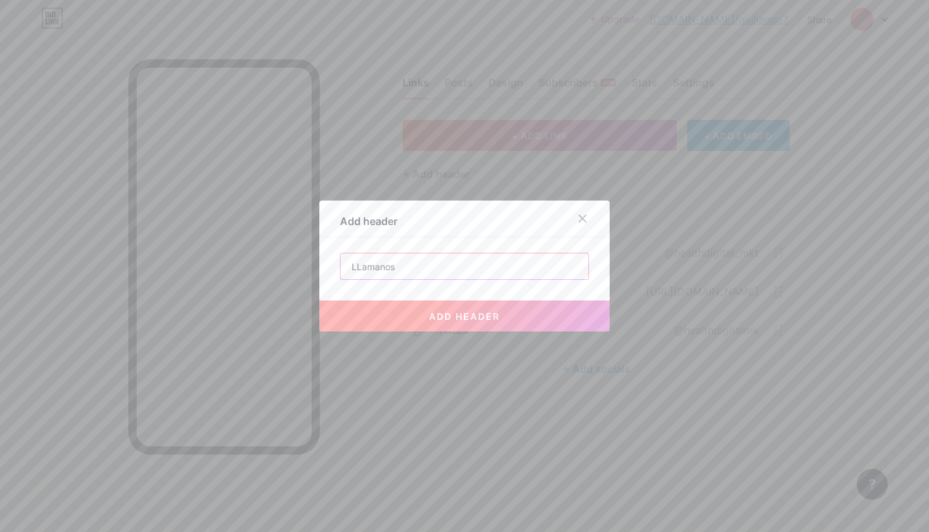
type input "LLamanos"
click at [448, 301] on button "add header" at bounding box center [464, 316] width 290 height 31
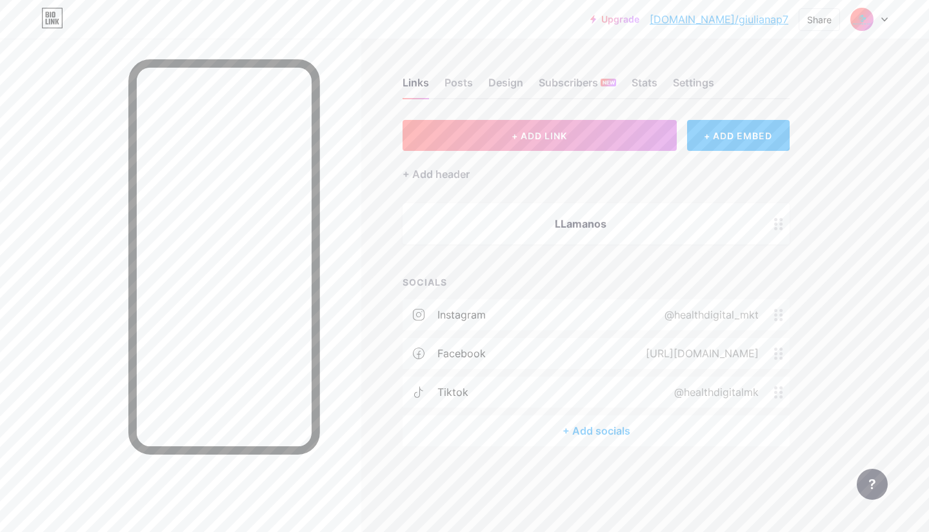
click at [622, 224] on div "LLamanos" at bounding box center [580, 223] width 325 height 15
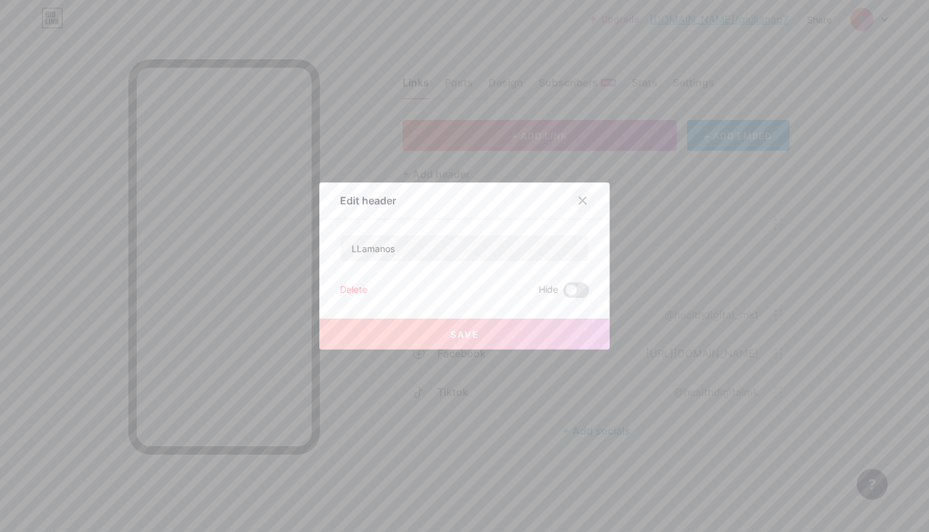
click at [578, 210] on div at bounding box center [582, 200] width 23 height 23
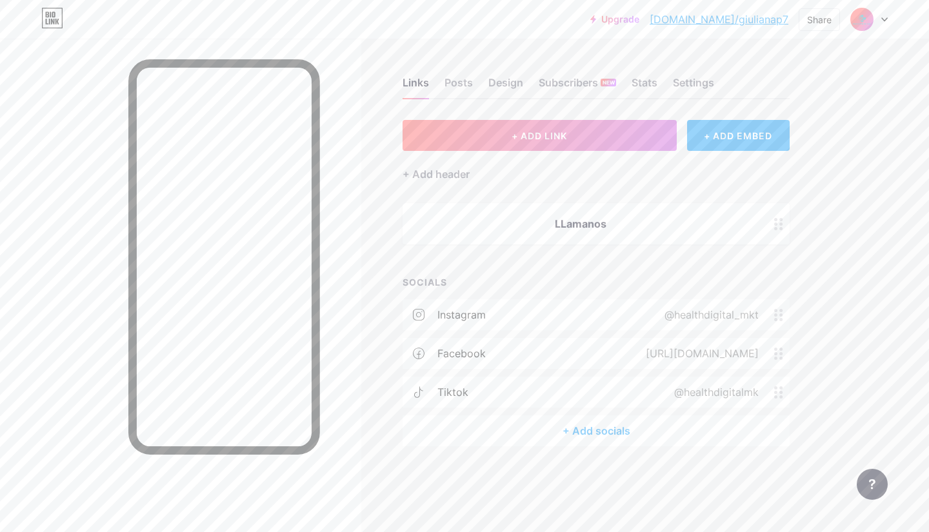
click at [782, 223] on circle at bounding box center [780, 223] width 3 height 3
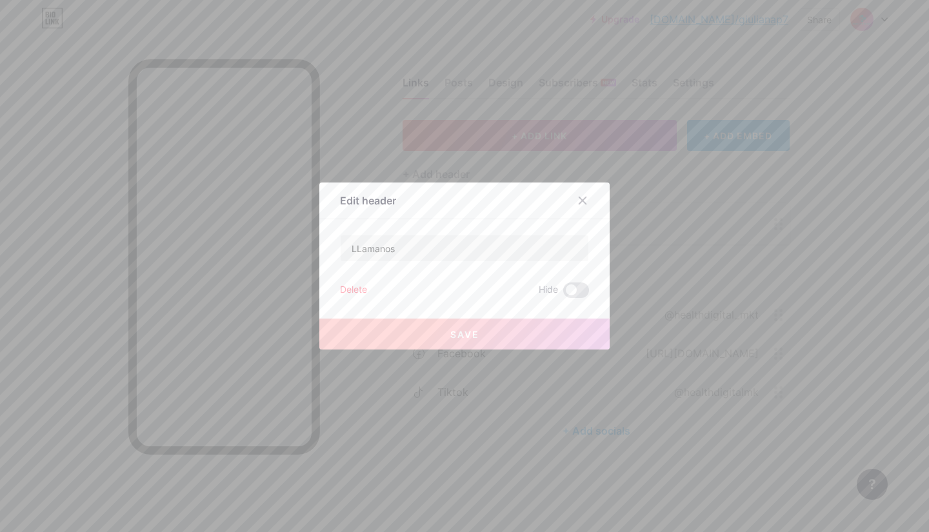
click at [351, 285] on div "Delete" at bounding box center [353, 289] width 27 height 15
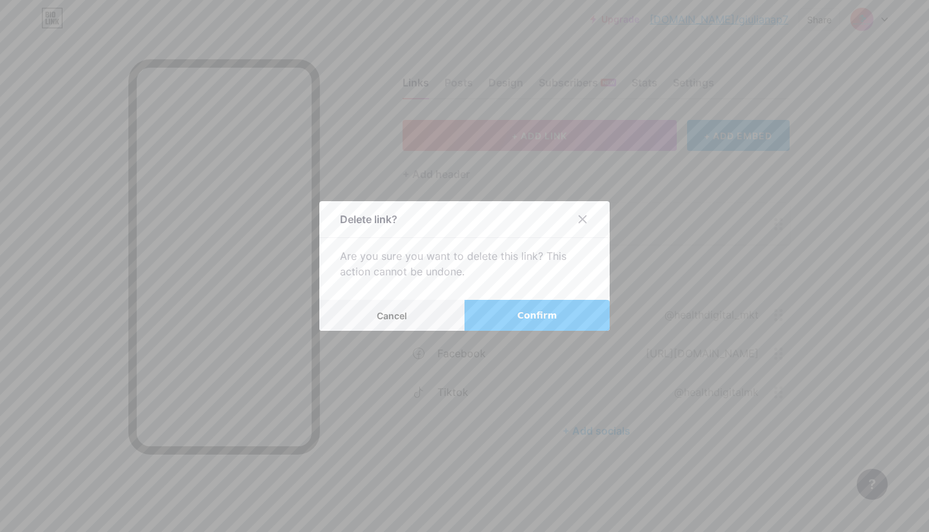
click at [493, 317] on button "Confirm" at bounding box center [536, 315] width 145 height 31
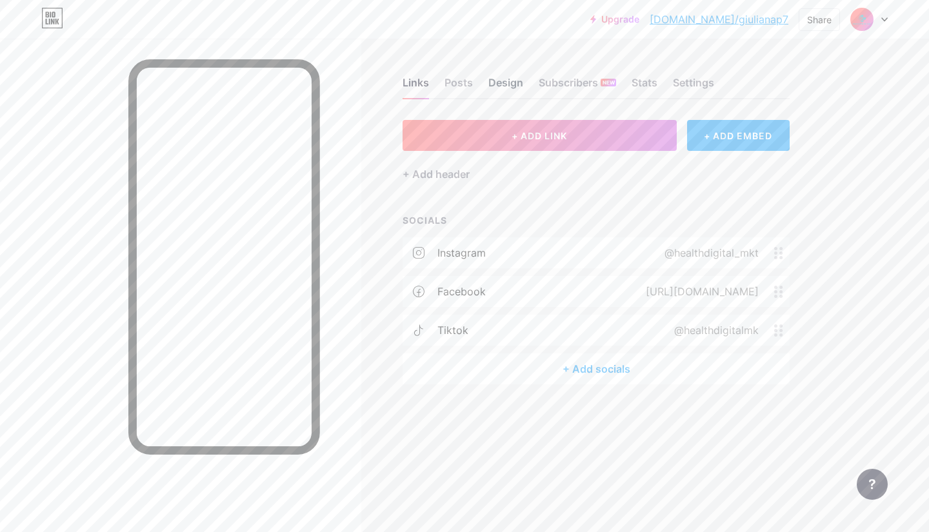
click at [494, 81] on div "Design" at bounding box center [505, 86] width 35 height 23
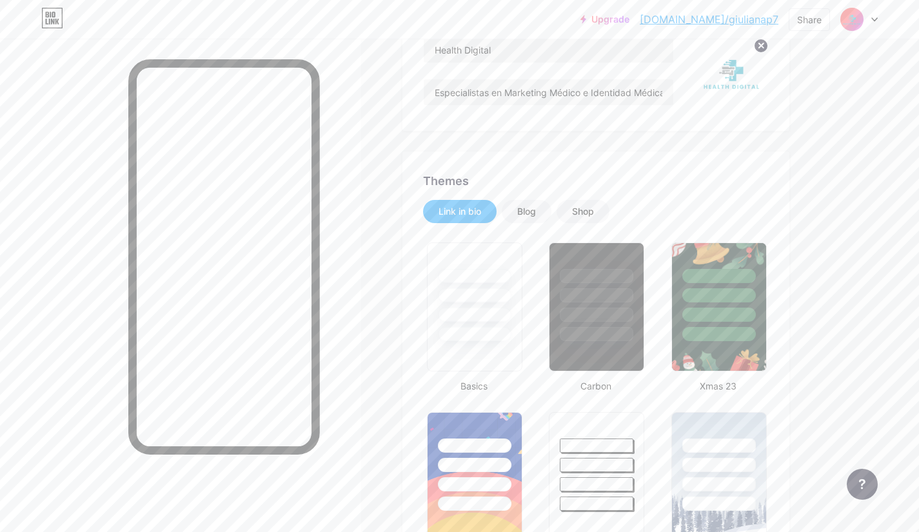
scroll to position [153, 0]
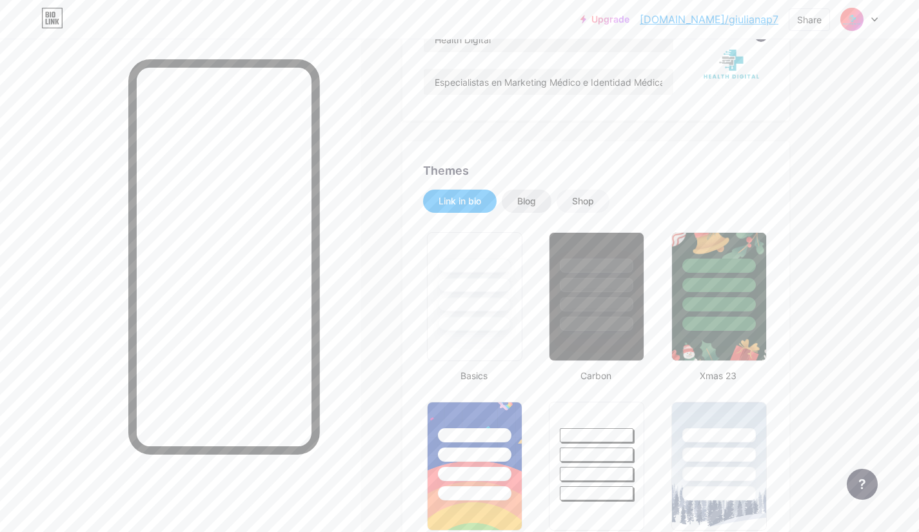
click at [531, 208] on div "Blog" at bounding box center [527, 201] width 50 height 23
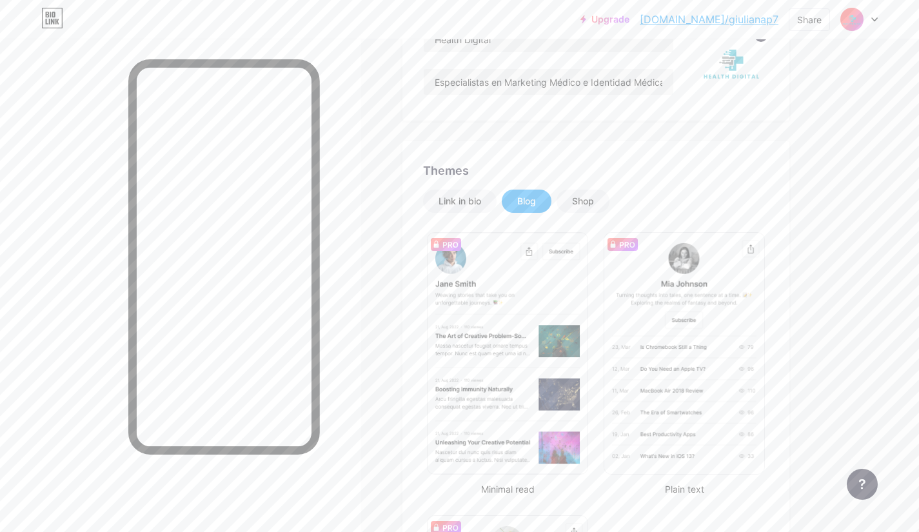
click at [585, 215] on div "Link in bio Blog Shop Minimal read Plain text Newsletter Changes saved" at bounding box center [596, 484] width 346 height 589
click at [581, 212] on div "Shop" at bounding box center [583, 201] width 53 height 23
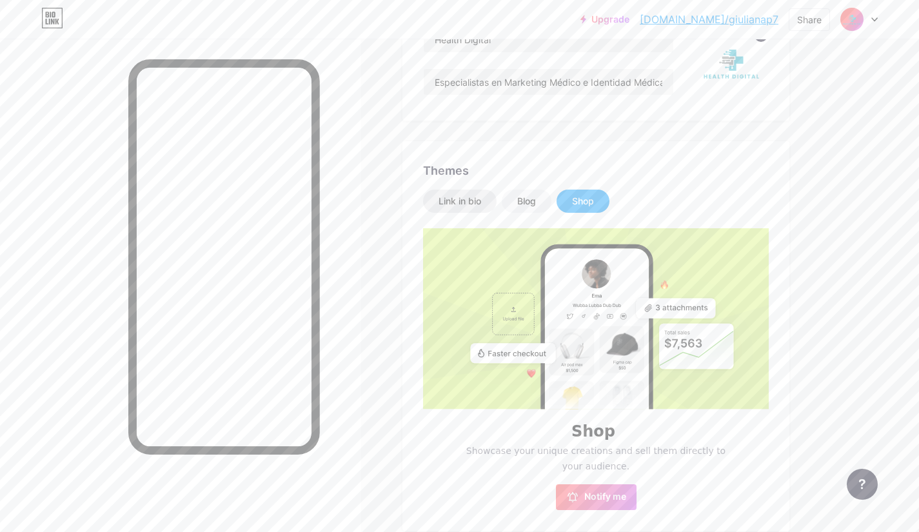
click at [438, 205] on div "Link in bio" at bounding box center [460, 201] width 74 height 23
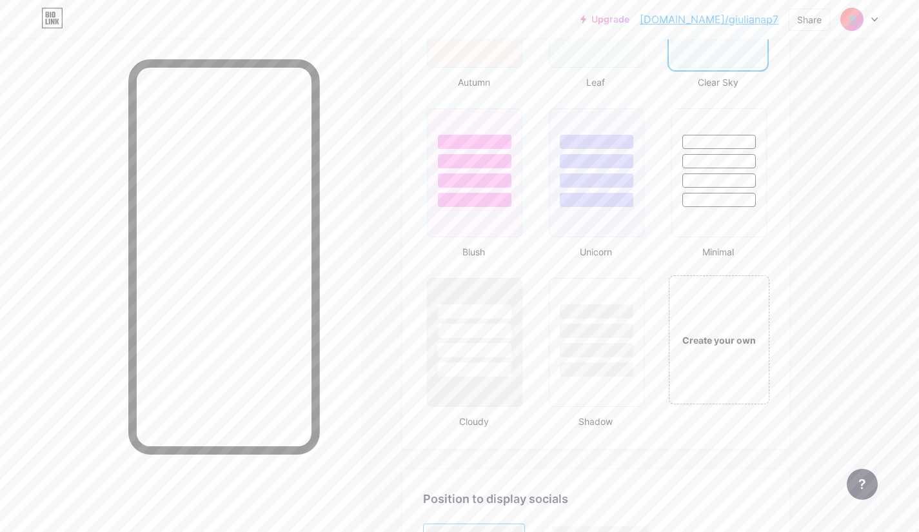
scroll to position [1318, 0]
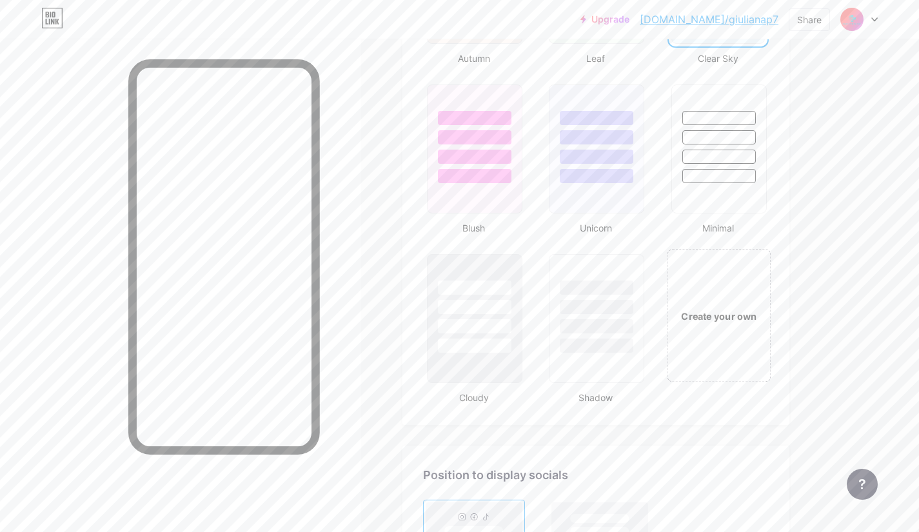
click at [758, 289] on div "Create your own" at bounding box center [719, 315] width 104 height 133
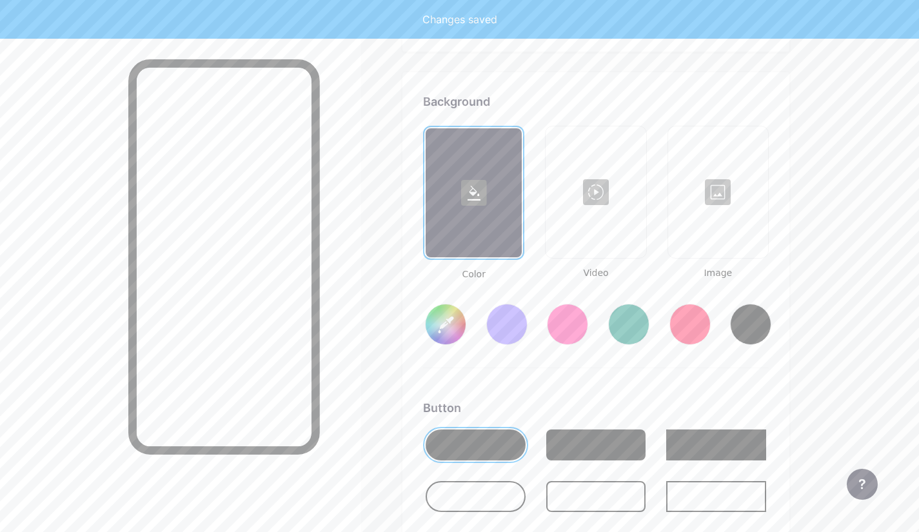
type input "#ffffff"
type input "#000000"
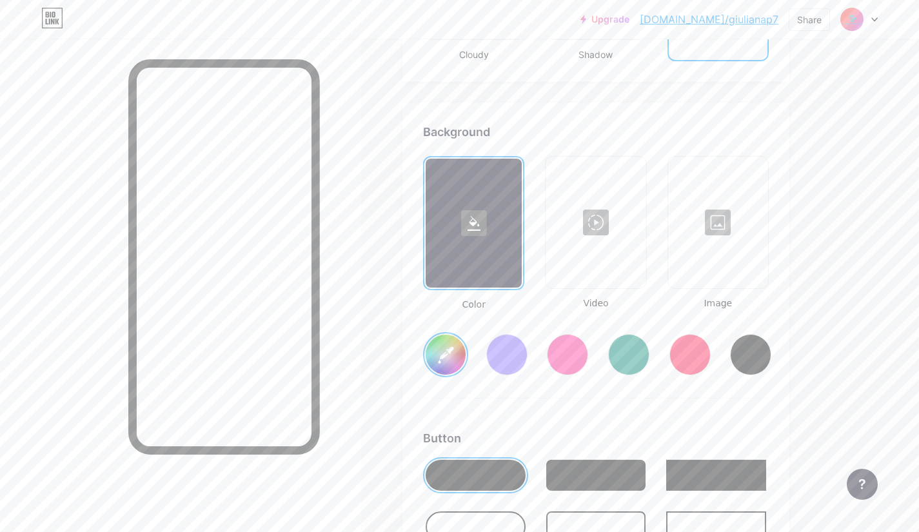
scroll to position [1662, 0]
click at [704, 226] on div at bounding box center [717, 221] width 97 height 129
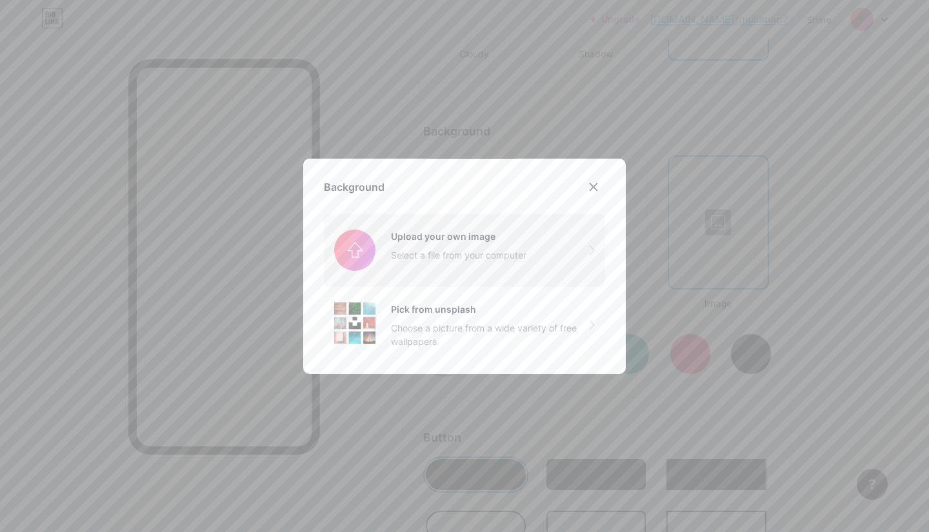
click at [541, 260] on input "file" at bounding box center [464, 250] width 281 height 72
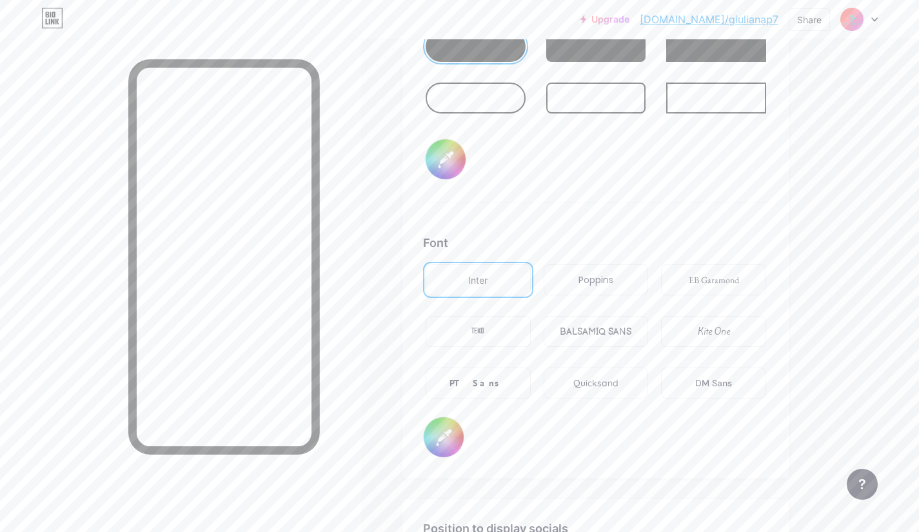
scroll to position [2025, 0]
click at [600, 289] on div "Poppins" at bounding box center [596, 279] width 105 height 31
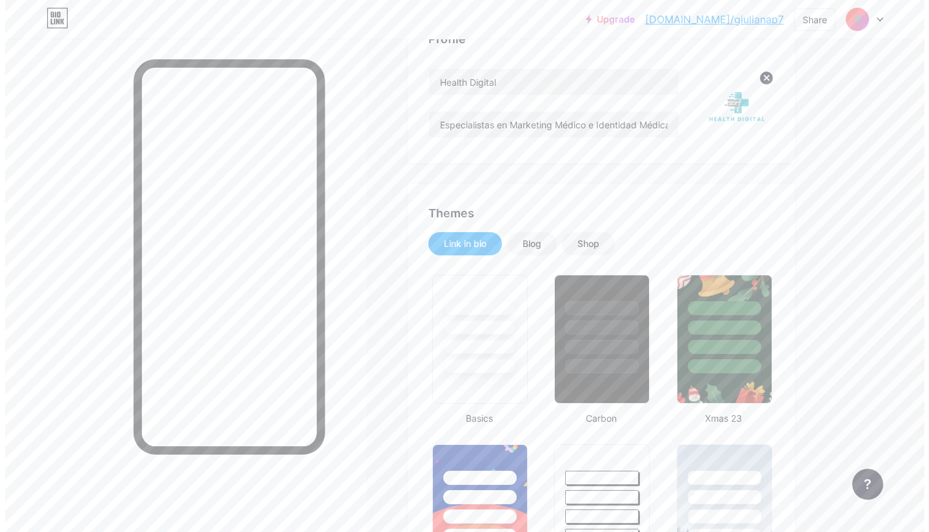
scroll to position [0, 0]
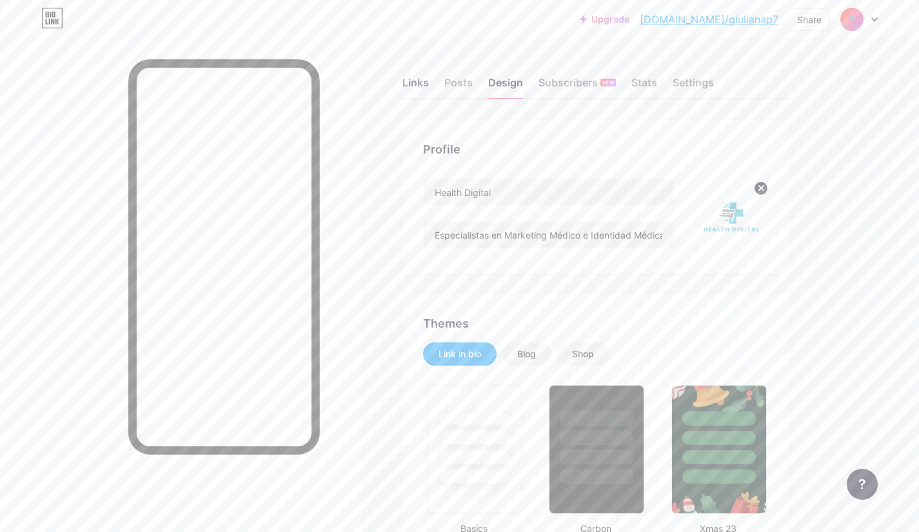
click at [415, 88] on div "Links" at bounding box center [415, 86] width 26 height 23
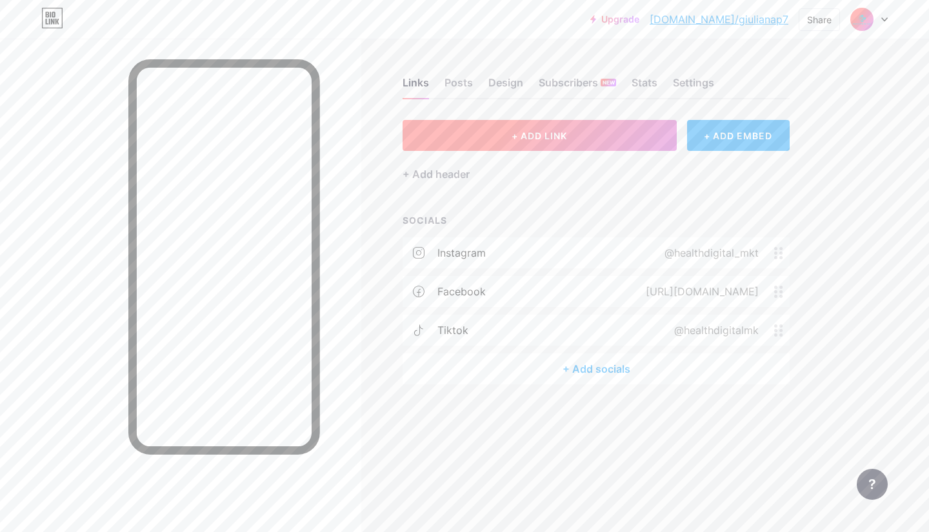
click at [520, 123] on button "+ ADD LINK" at bounding box center [539, 135] width 274 height 31
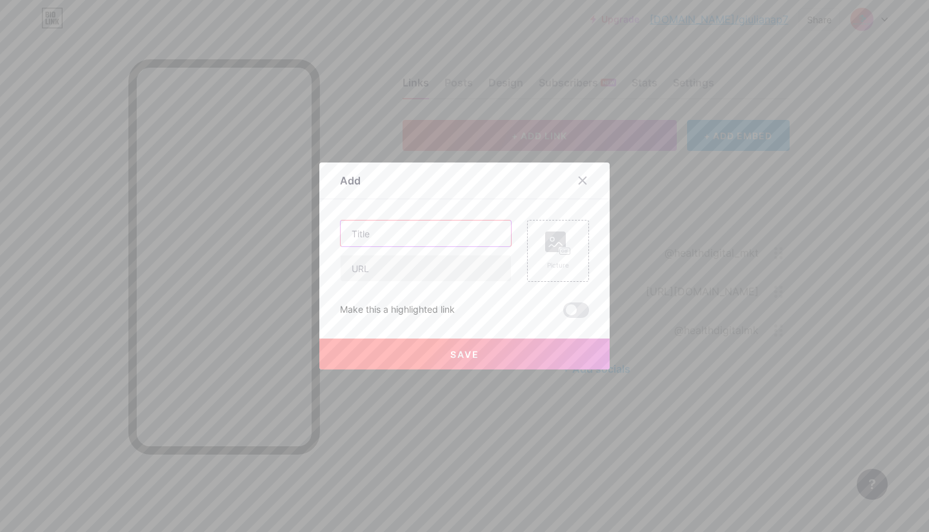
click at [420, 245] on input "text" at bounding box center [425, 234] width 170 height 26
click at [371, 236] on input "text" at bounding box center [425, 234] width 170 height 26
type input "Llamanos"
click at [365, 266] on input "text" at bounding box center [425, 268] width 170 height 26
paste input "[URL][DOMAIN_NAME]"
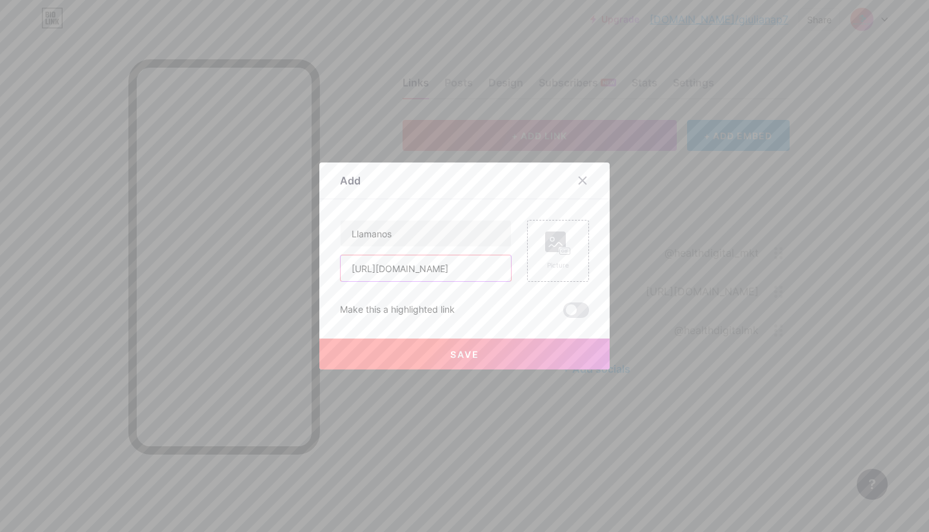
click at [444, 268] on input "[URL][DOMAIN_NAME]" at bounding box center [425, 268] width 170 height 26
click at [426, 271] on input "[URL][DOMAIN_NAME]" at bounding box center [425, 268] width 170 height 26
paste input "5"
click at [453, 358] on span "Save" at bounding box center [464, 354] width 29 height 11
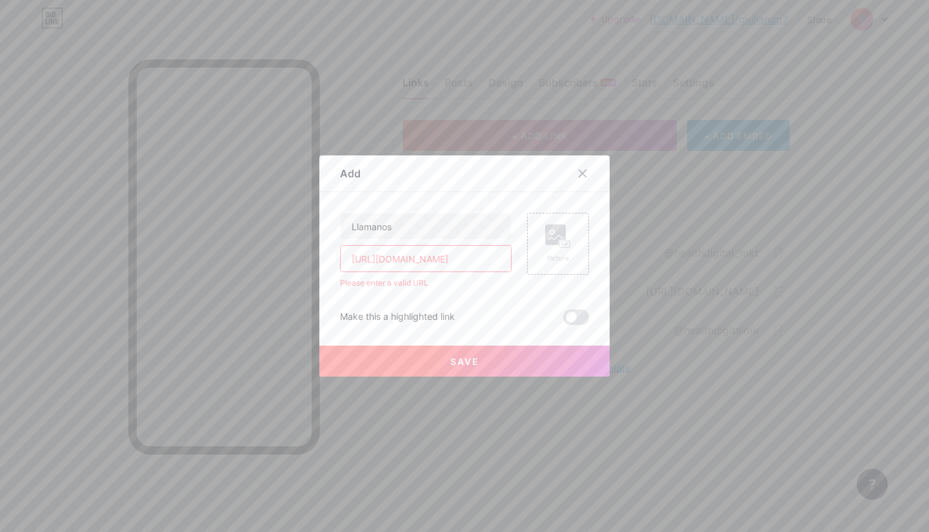
click at [471, 265] on input "[URL][DOMAIN_NAME]" at bounding box center [425, 259] width 170 height 26
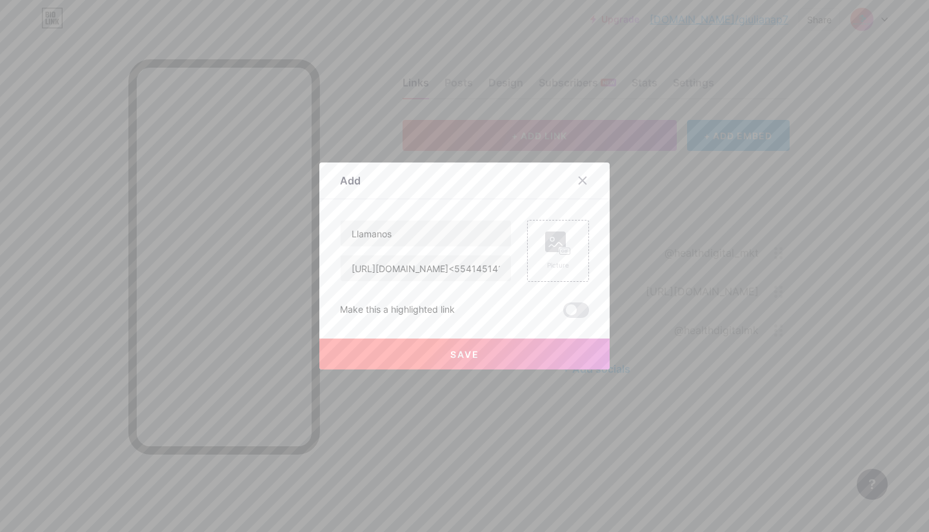
click at [463, 360] on button "Save" at bounding box center [464, 354] width 290 height 31
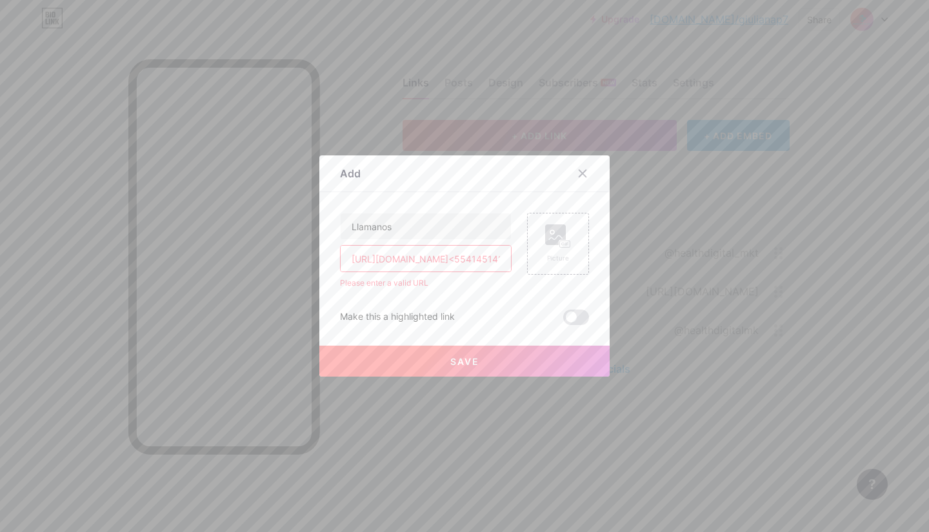
click at [419, 262] on input "[URL][DOMAIN_NAME]<5541451417>" at bounding box center [425, 259] width 170 height 26
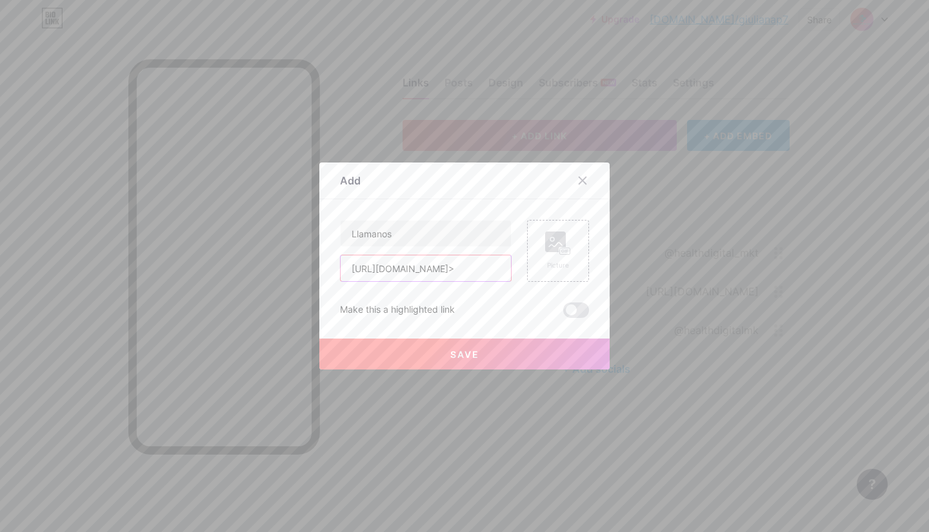
click at [485, 267] on input "[URL][DOMAIN_NAME]>" at bounding box center [425, 268] width 170 height 26
click at [462, 356] on span "Save" at bounding box center [464, 354] width 29 height 11
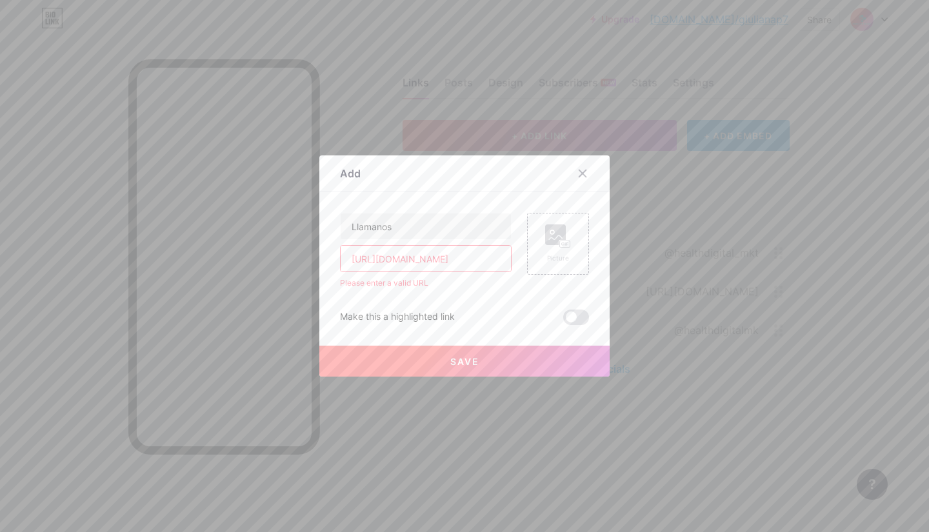
drag, startPoint x: 465, startPoint y: 266, endPoint x: 342, endPoint y: 273, distance: 123.3
click at [342, 273] on div "Llamanos [URL][DOMAIN_NAME] Please enter a valid URL" at bounding box center [426, 251] width 172 height 76
click at [352, 247] on input "[URL][DOMAIN_NAME]" at bounding box center [425, 259] width 170 height 26
click at [350, 260] on input "[URL][DOMAIN_NAME]" at bounding box center [425, 259] width 170 height 26
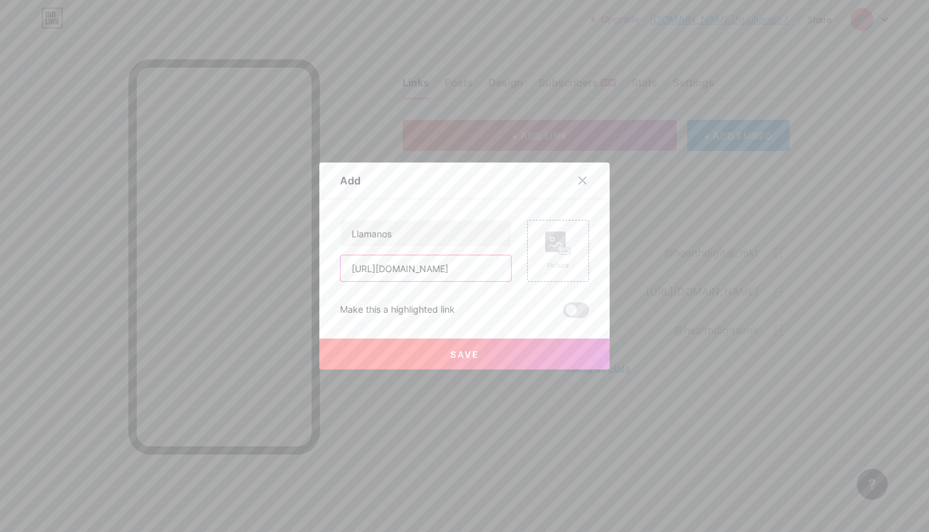
type input "[URL][DOMAIN_NAME]"
click at [416, 353] on button "Save" at bounding box center [464, 354] width 290 height 31
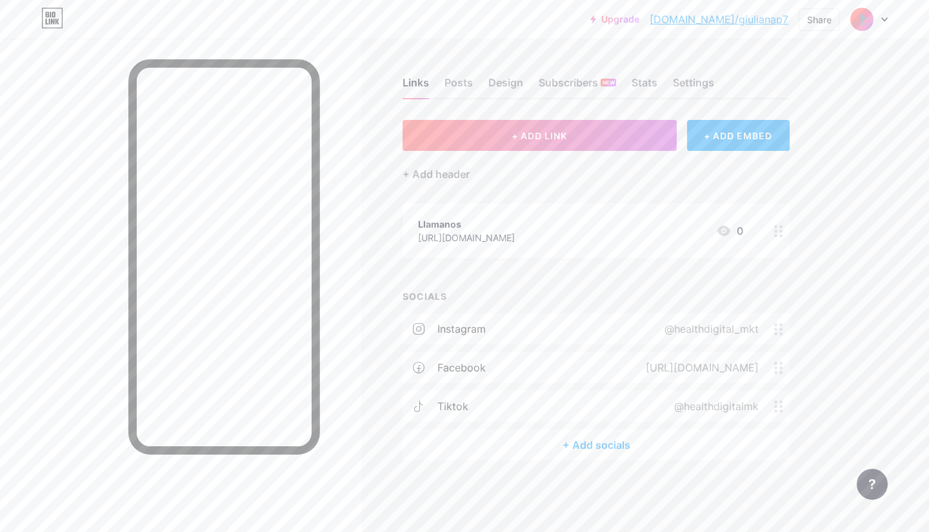
click at [776, 239] on div at bounding box center [778, 230] width 22 height 55
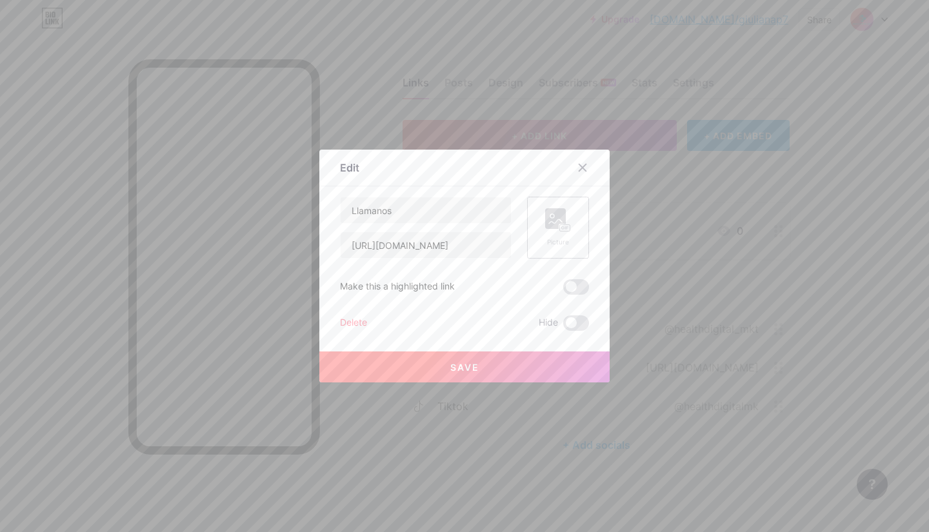
click at [555, 235] on div "Picture" at bounding box center [558, 227] width 26 height 39
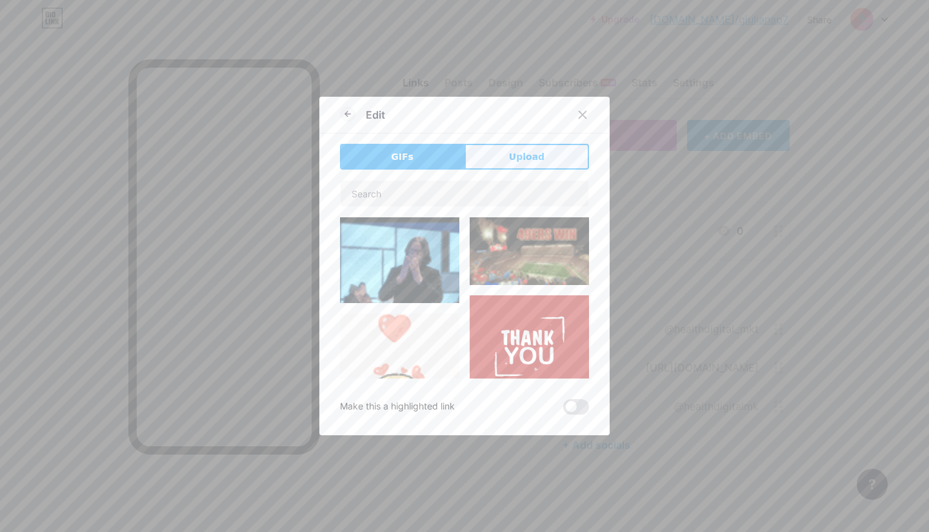
click at [520, 157] on span "Upload" at bounding box center [526, 157] width 35 height 14
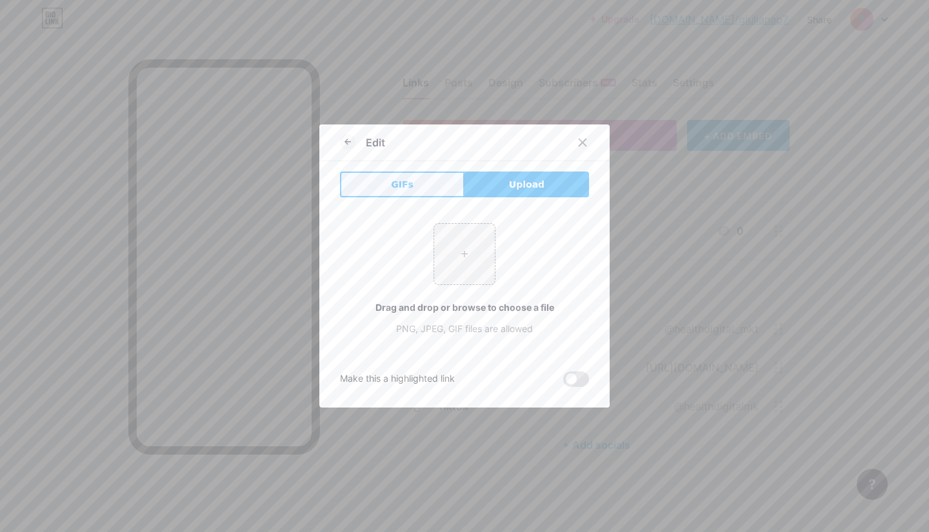
click at [416, 175] on button "GIFs" at bounding box center [402, 185] width 124 height 26
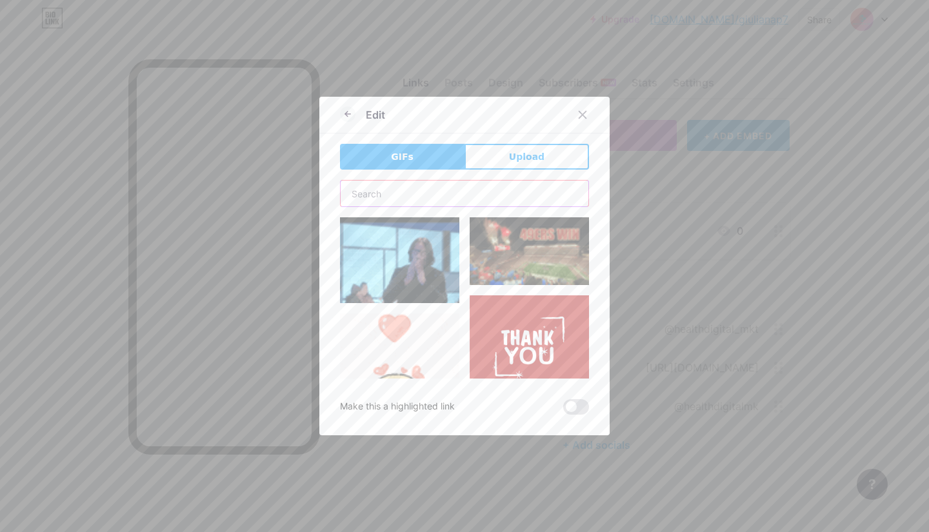
click at [415, 198] on input "text" at bounding box center [464, 194] width 248 height 26
type input "call"
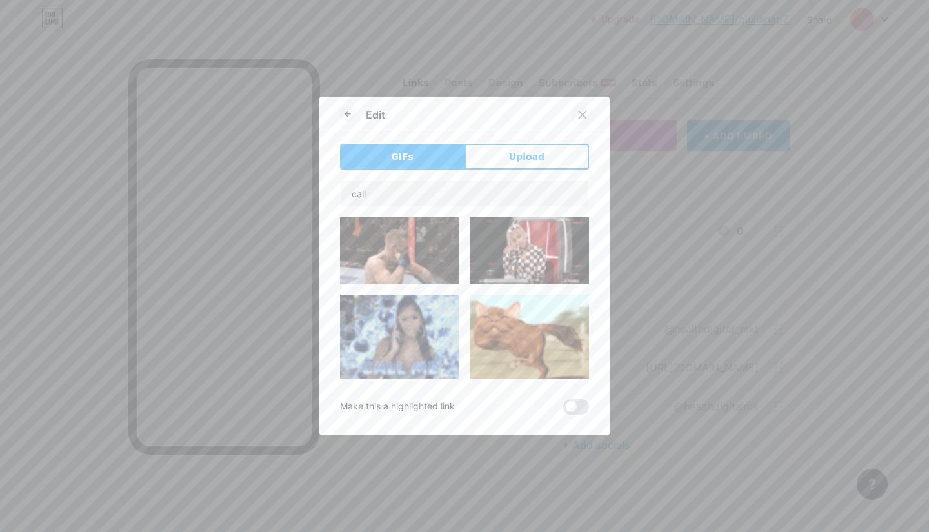
click at [577, 112] on icon at bounding box center [582, 115] width 10 height 10
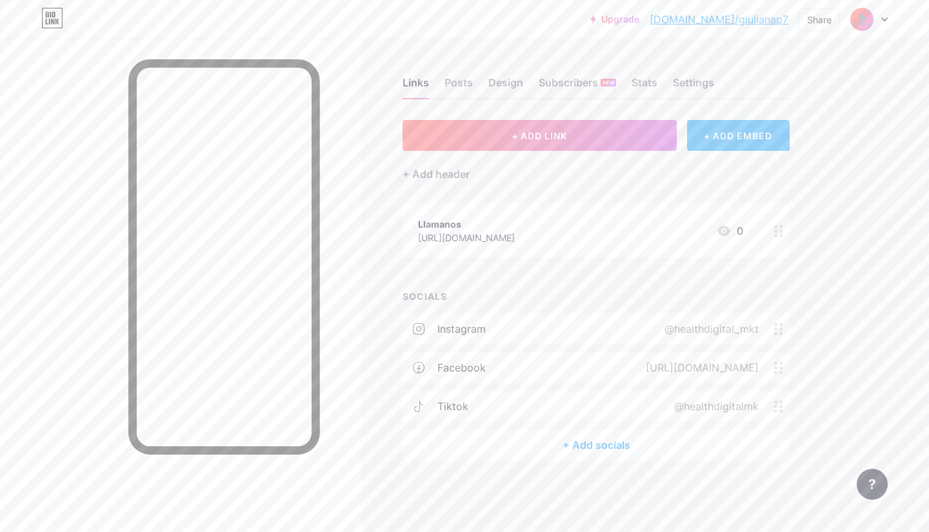
click at [747, 139] on div "+ ADD EMBED" at bounding box center [738, 135] width 103 height 31
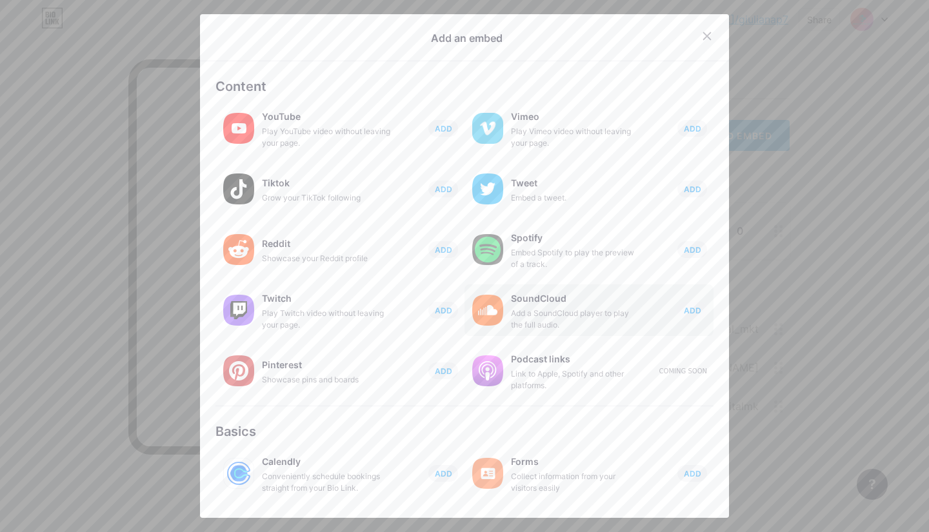
click at [686, 295] on div "SoundCloud Add a SoundCloud player to play the full audio. ADD" at bounding box center [612, 310] width 202 height 41
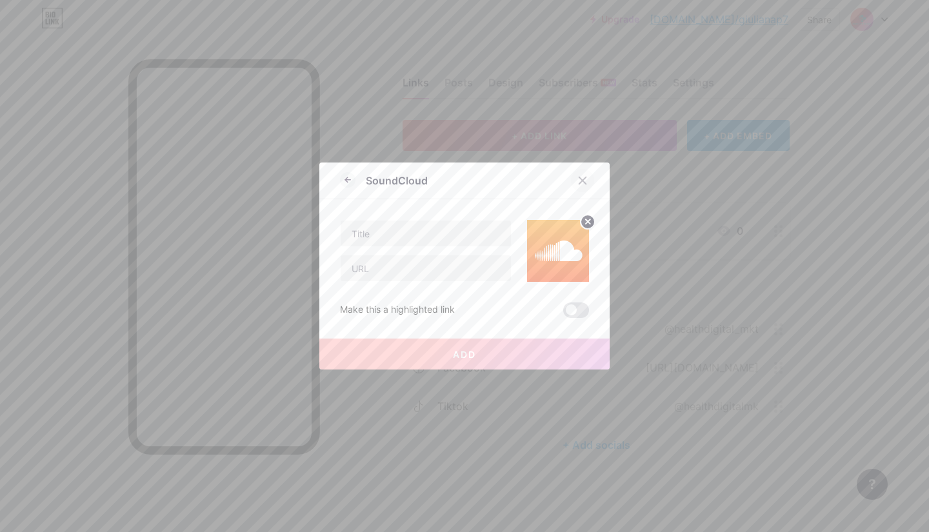
click at [577, 181] on icon at bounding box center [582, 180] width 10 height 10
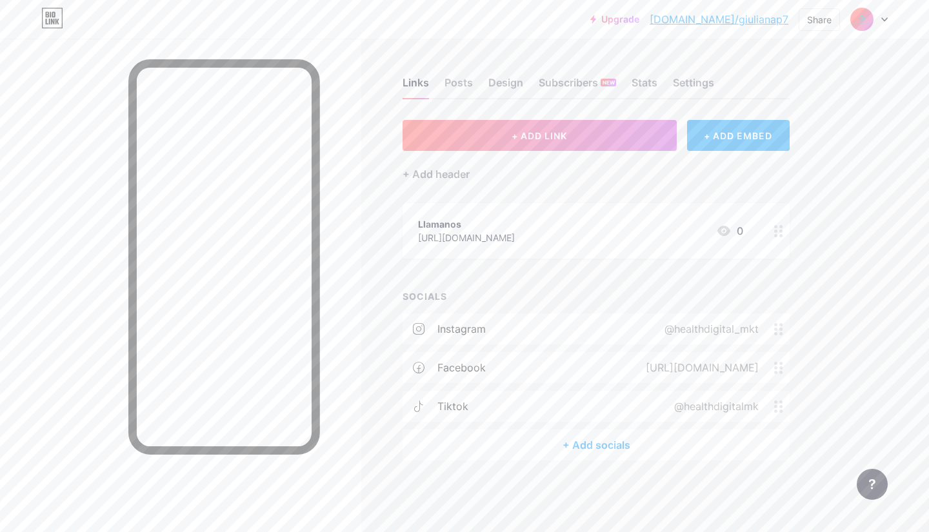
click at [515, 226] on div "Llamanos" at bounding box center [466, 224] width 97 height 14
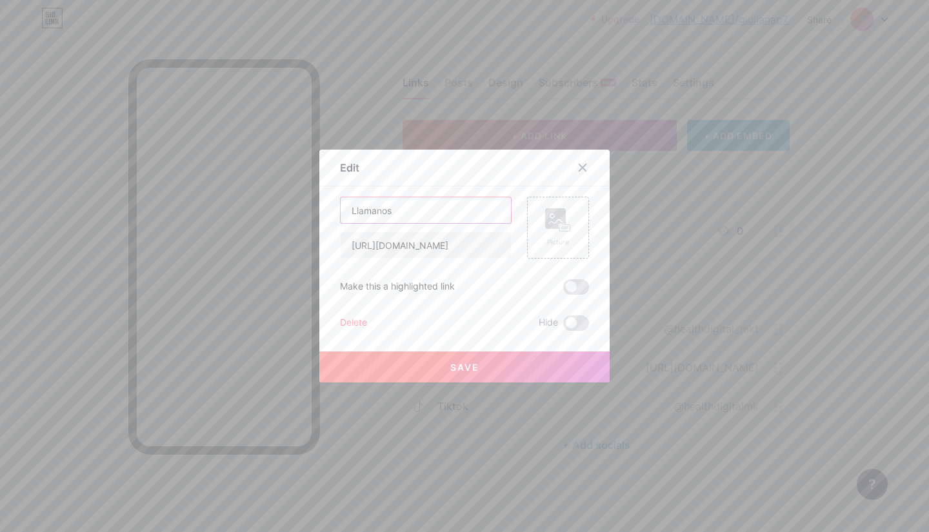
click at [360, 217] on input "Llamanos" at bounding box center [425, 210] width 170 height 26
type input "Llámanos"
click at [357, 357] on button "Save" at bounding box center [464, 366] width 290 height 31
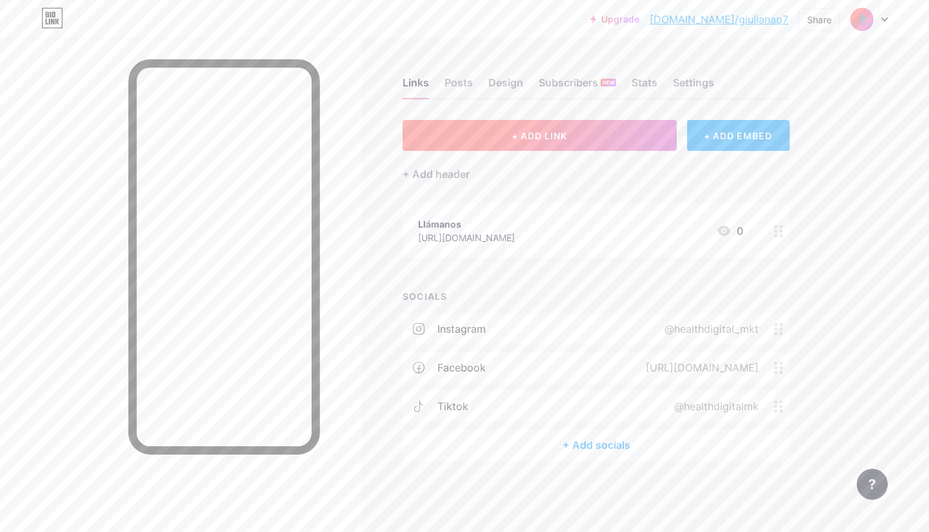
click at [611, 137] on button "+ ADD LINK" at bounding box center [539, 135] width 274 height 31
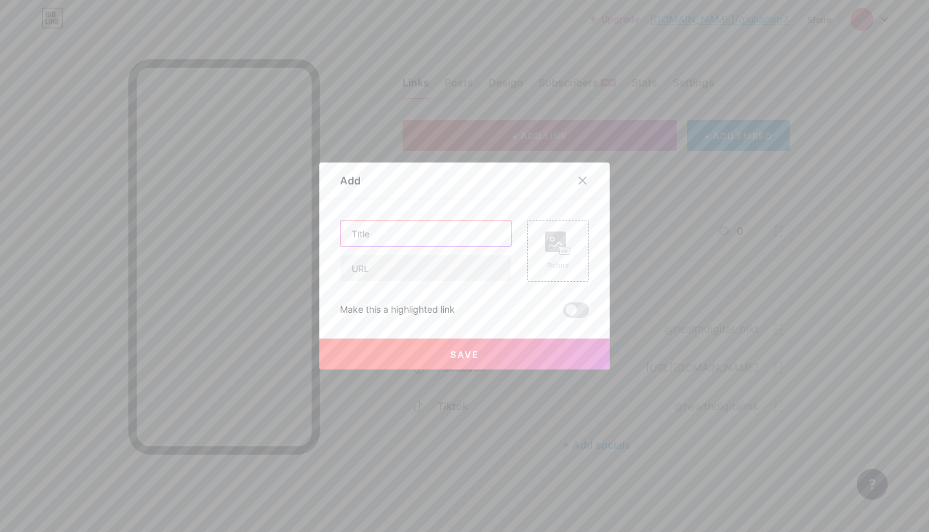
click at [406, 235] on input "text" at bounding box center [425, 234] width 170 height 26
type input "Email"
click at [409, 284] on div "Email Picture Make this a highlighted link Save" at bounding box center [464, 269] width 249 height 98
click at [386, 271] on input "text" at bounding box center [425, 268] width 170 height 26
click at [406, 262] on input "text" at bounding box center [425, 268] width 170 height 26
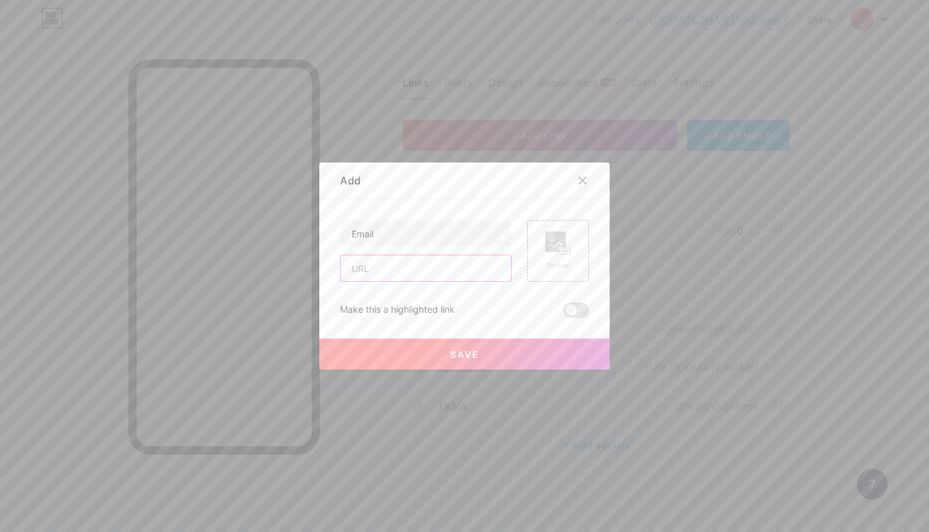
paste input "[URL][DOMAIN_NAME]"
type input "[URL][DOMAIN_NAME]"
drag, startPoint x: 432, startPoint y: 241, endPoint x: 336, endPoint y: 237, distance: 96.1
click at [340, 237] on input "Email" at bounding box center [425, 234] width 170 height 26
click at [373, 239] on input "Pagina web" at bounding box center [425, 234] width 170 height 26
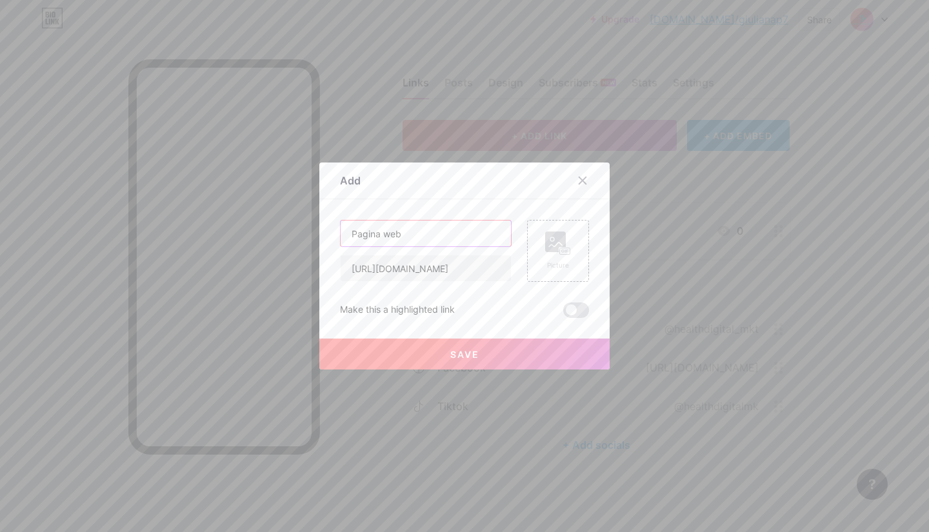
click at [357, 233] on input "Pagina web" at bounding box center [425, 234] width 170 height 26
type input "Página web"
click at [385, 349] on button "Save" at bounding box center [464, 354] width 290 height 31
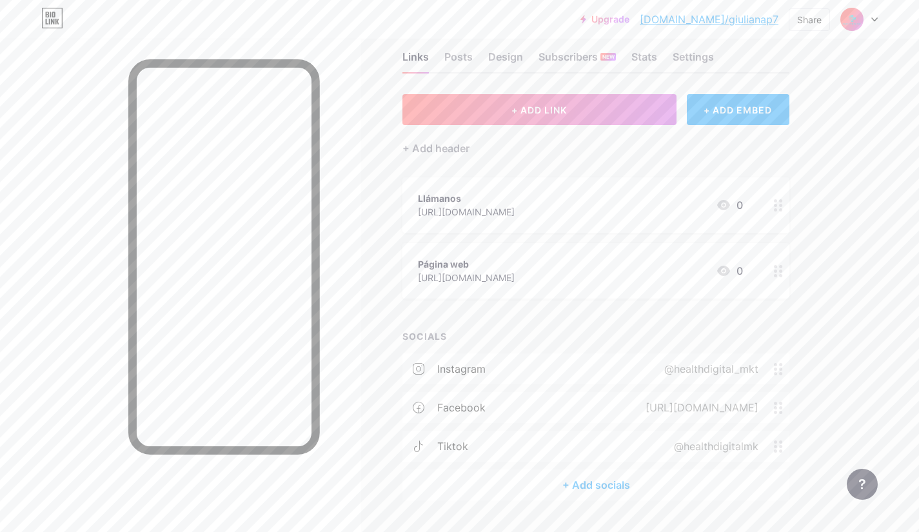
scroll to position [26, 0]
click at [551, 472] on div "+ Add socials" at bounding box center [595, 484] width 387 height 31
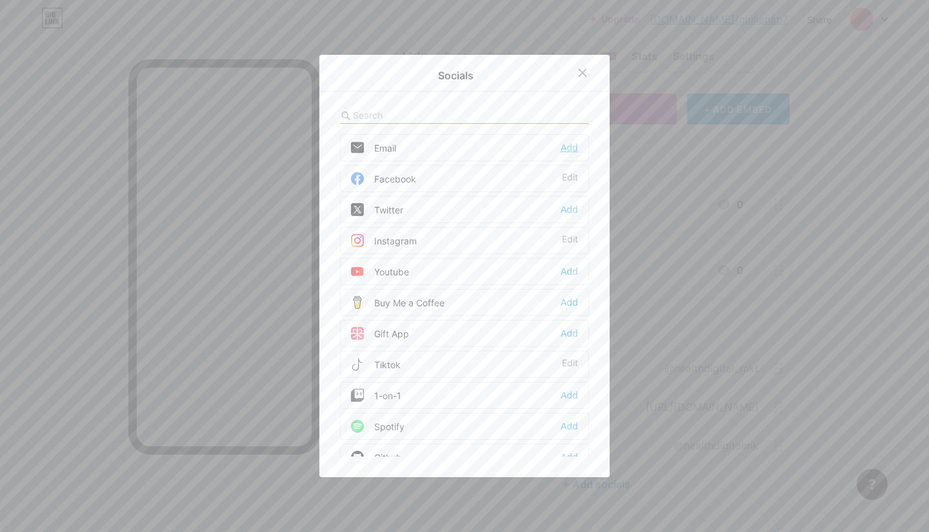
click at [564, 148] on div "Add" at bounding box center [568, 147] width 17 height 13
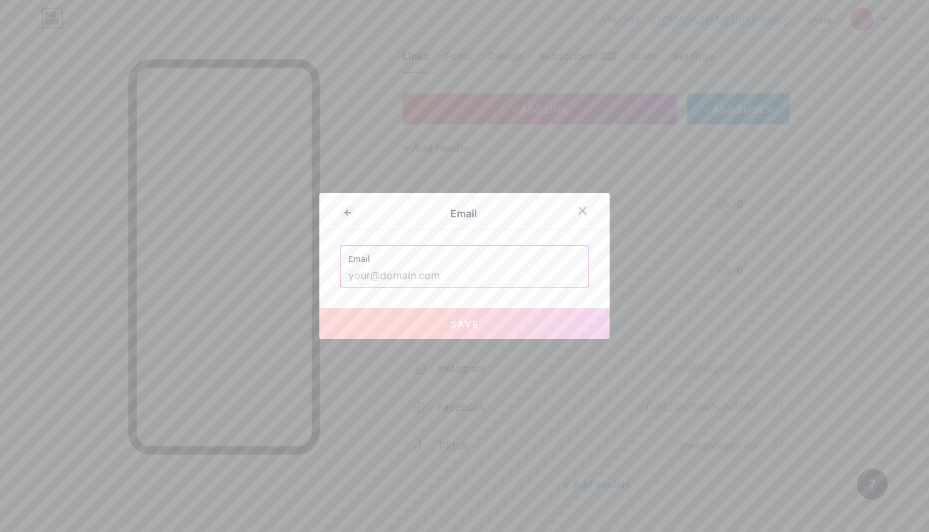
click at [470, 274] on input "text" at bounding box center [464, 276] width 232 height 22
click at [399, 270] on input "text" at bounding box center [464, 276] width 232 height 22
paste input "[EMAIL_ADDRESS][DOMAIN_NAME]"
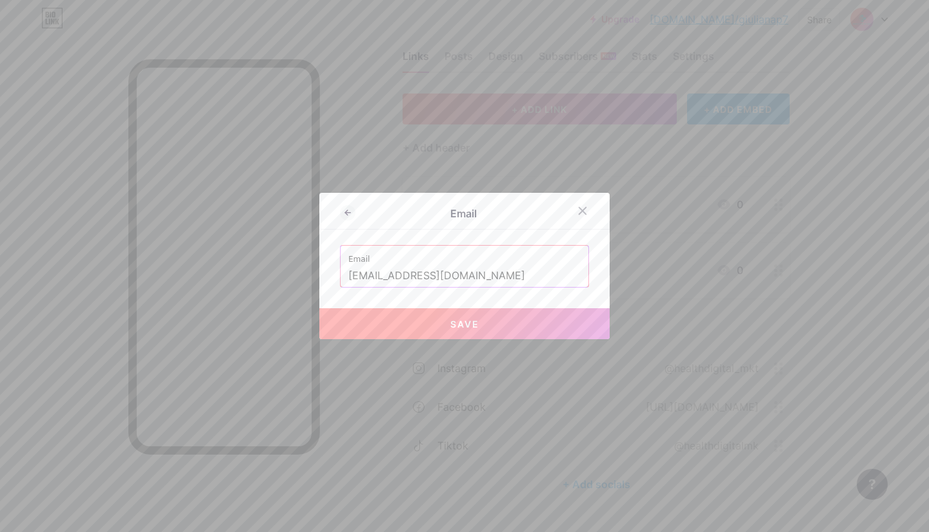
click at [464, 330] on button "Save" at bounding box center [464, 323] width 290 height 31
type input "mailto:[EMAIL_ADDRESS][DOMAIN_NAME]"
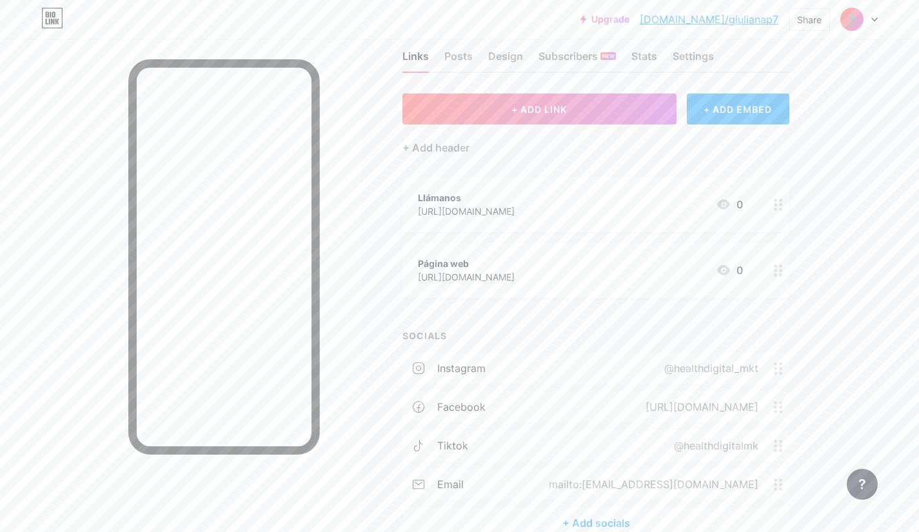
click at [817, 319] on div "Links Posts Design Subscribers NEW Stats Settings + ADD LINK + ADD EMBED + Add …" at bounding box center [421, 307] width 843 height 591
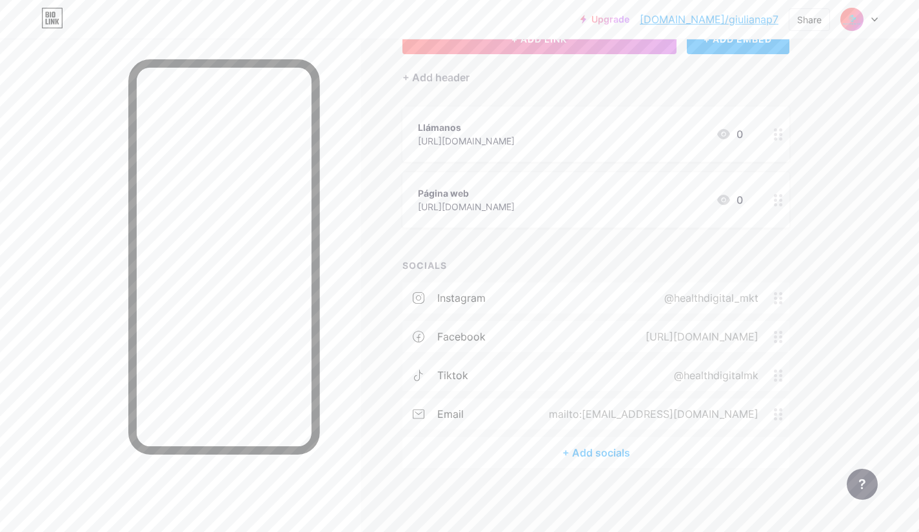
scroll to position [0, 0]
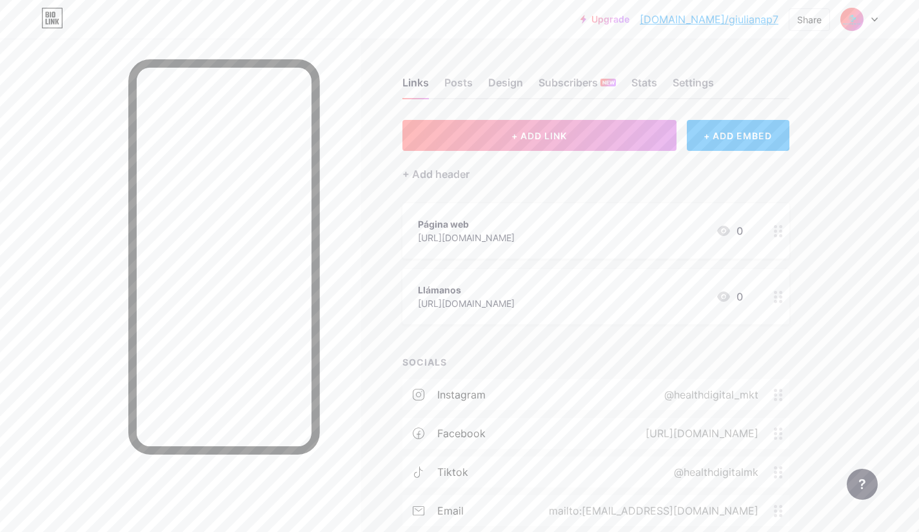
click at [770, 297] on div at bounding box center [778, 296] width 22 height 55
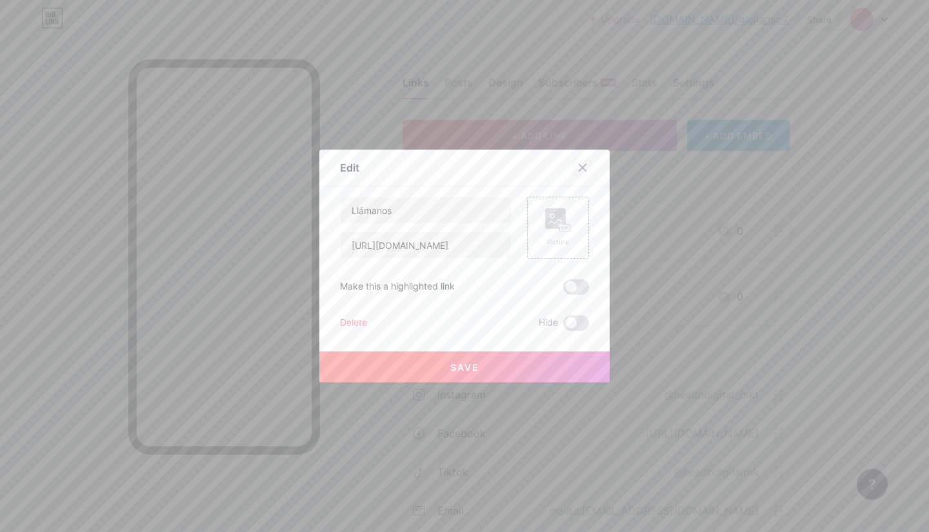
click at [579, 164] on icon at bounding box center [582, 168] width 10 height 10
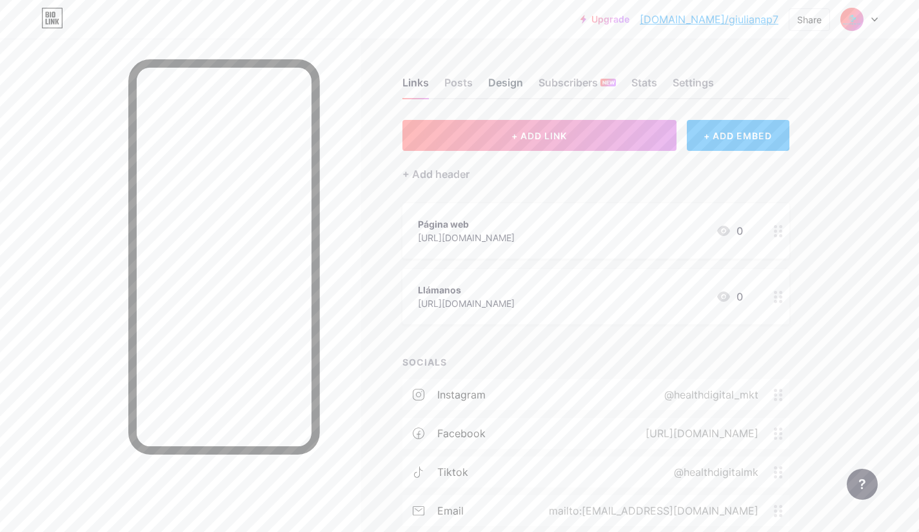
click at [502, 90] on div "Design" at bounding box center [505, 86] width 35 height 23
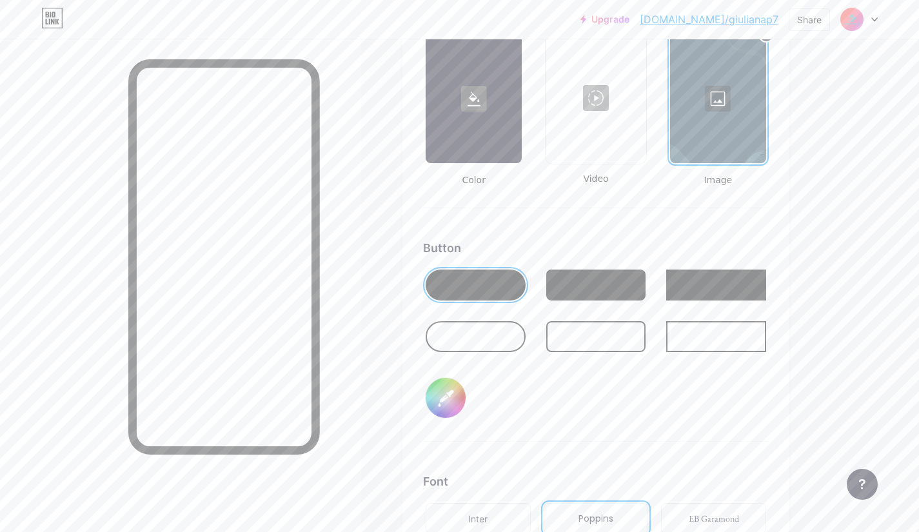
scroll to position [1781, 0]
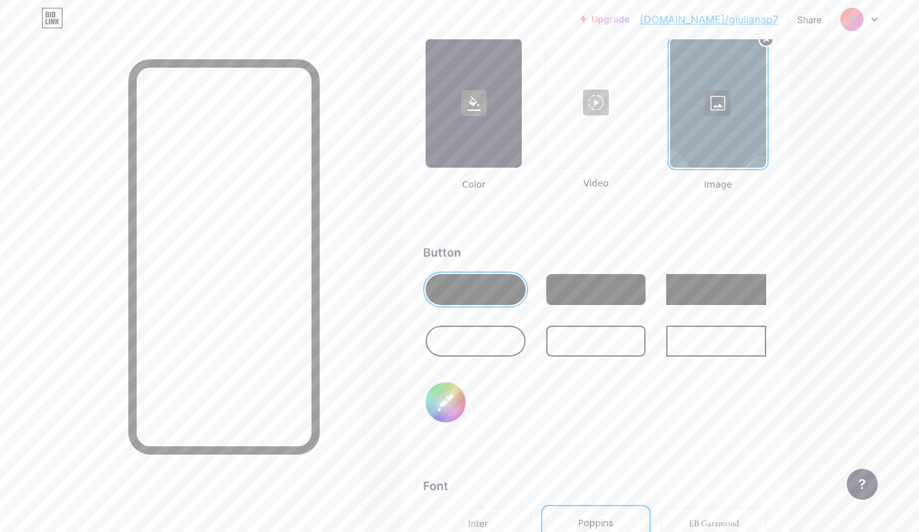
click at [448, 400] on input "#000000" at bounding box center [446, 402] width 40 height 40
type input "#2fb1c6"
type input "#ffffff"
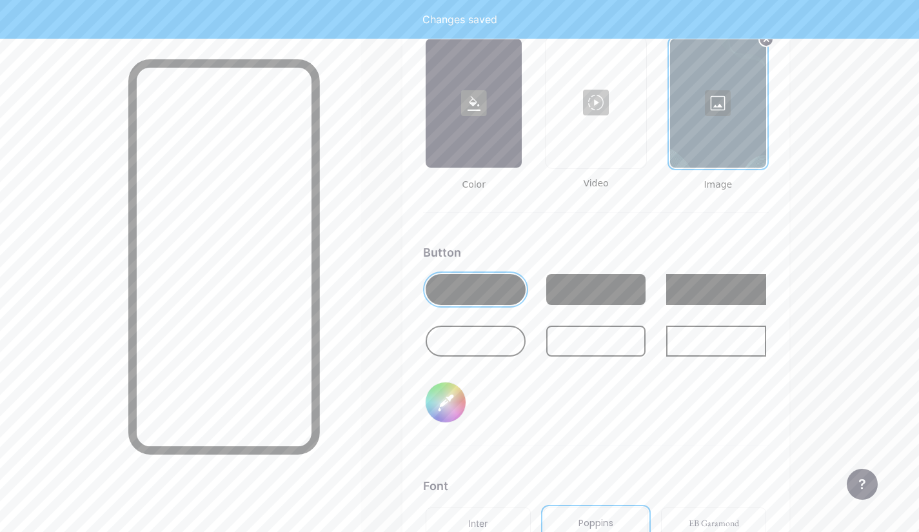
type input "#2fb1c6"
click at [560, 425] on div "Button #2fb1c6" at bounding box center [596, 345] width 346 height 202
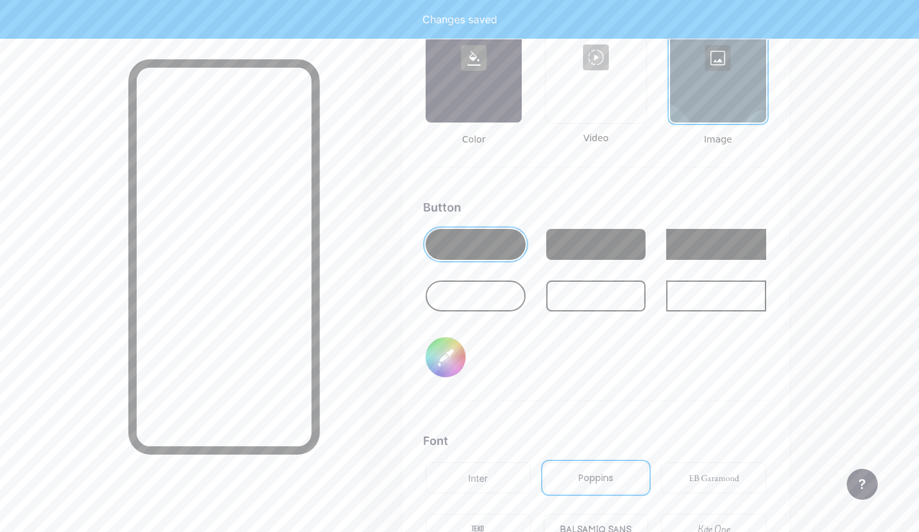
scroll to position [1775, 0]
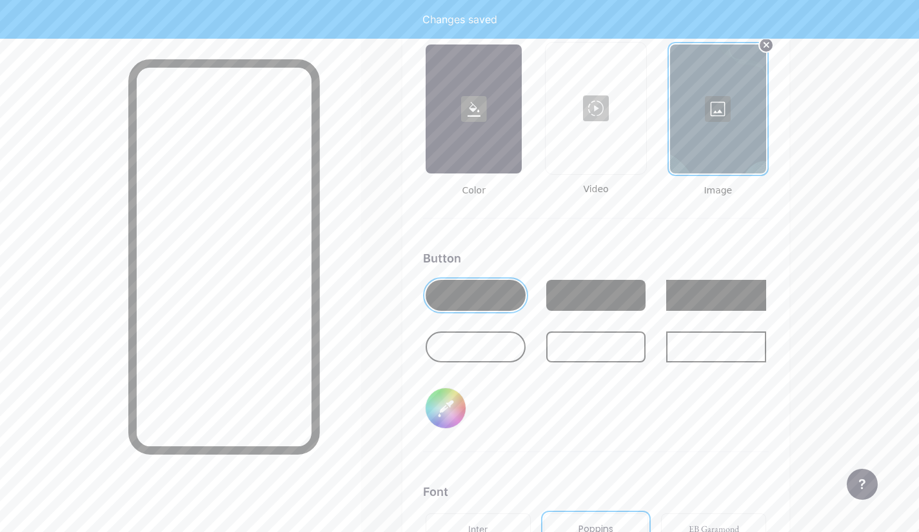
type input "#ffffff"
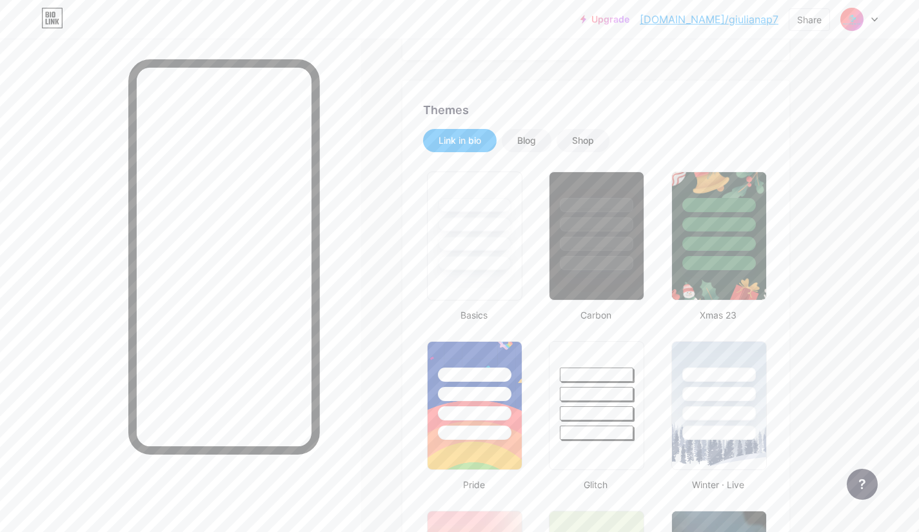
scroll to position [0, 0]
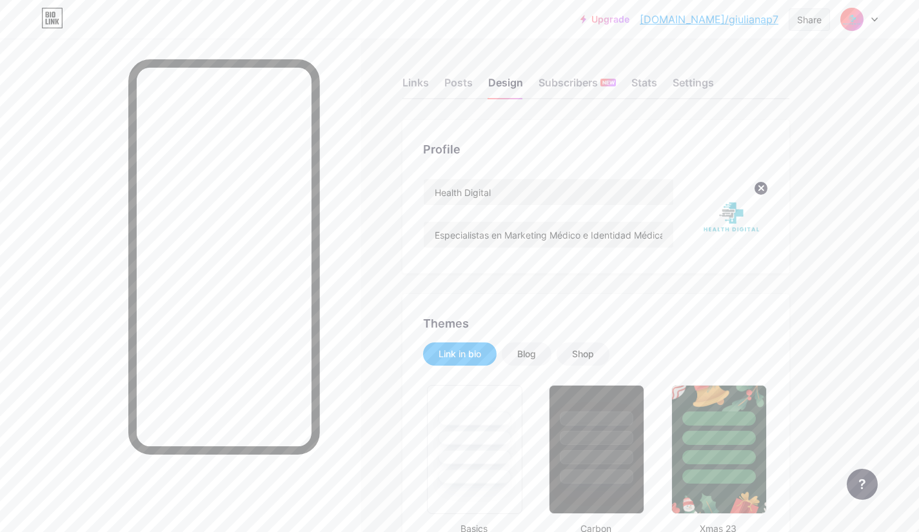
click at [814, 25] on div "Share" at bounding box center [809, 20] width 25 height 14
click at [696, 67] on div "Copy link" at bounding box center [702, 66] width 48 height 15
click at [743, 236] on img at bounding box center [732, 216] width 74 height 74
